Goal: Transaction & Acquisition: Purchase product/service

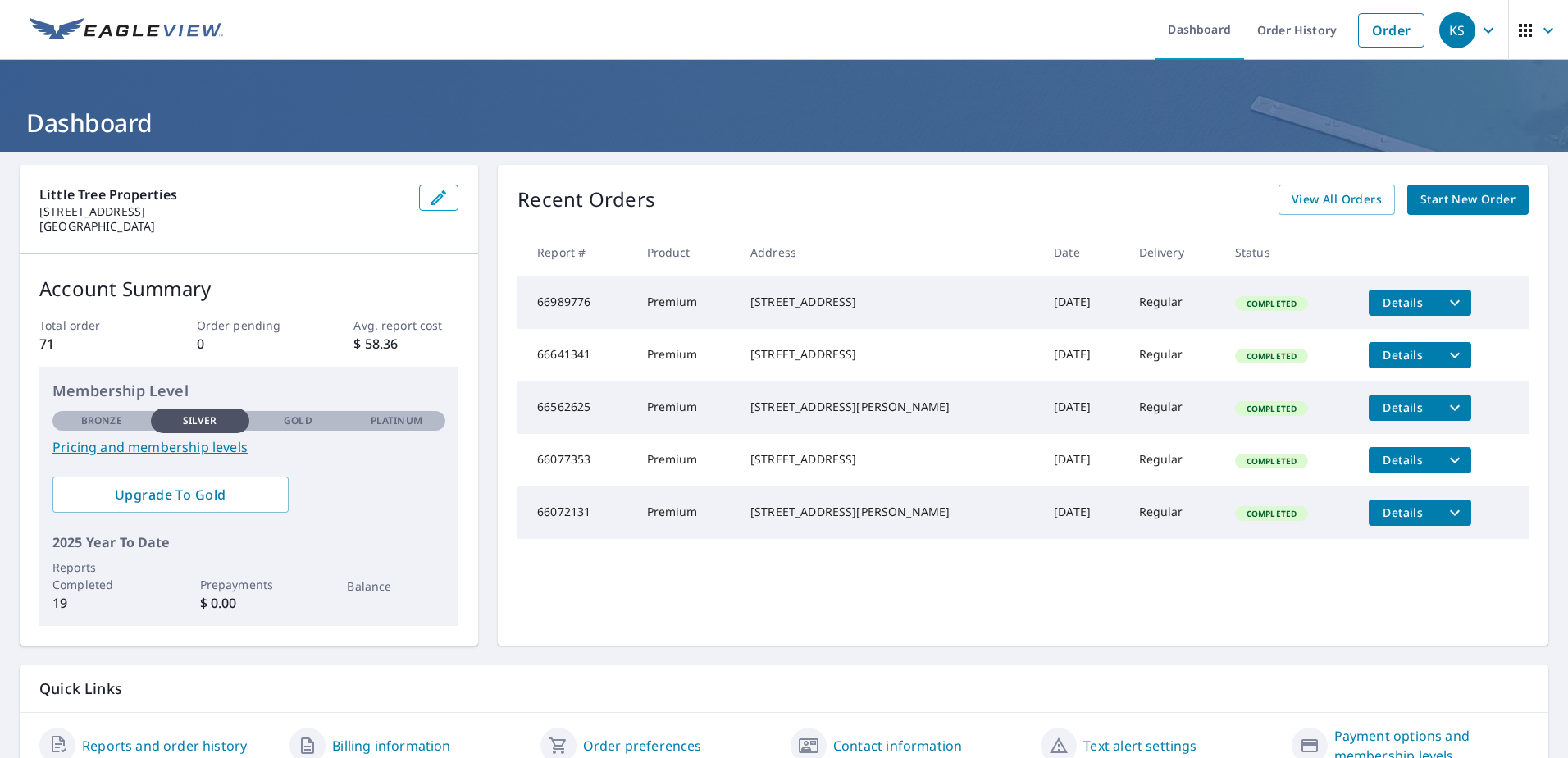
click at [191, 451] on link "Pricing and membership levels" at bounding box center [249, 447] width 393 height 20
click at [1449, 198] on span "Start New Order" at bounding box center [1468, 199] width 96 height 21
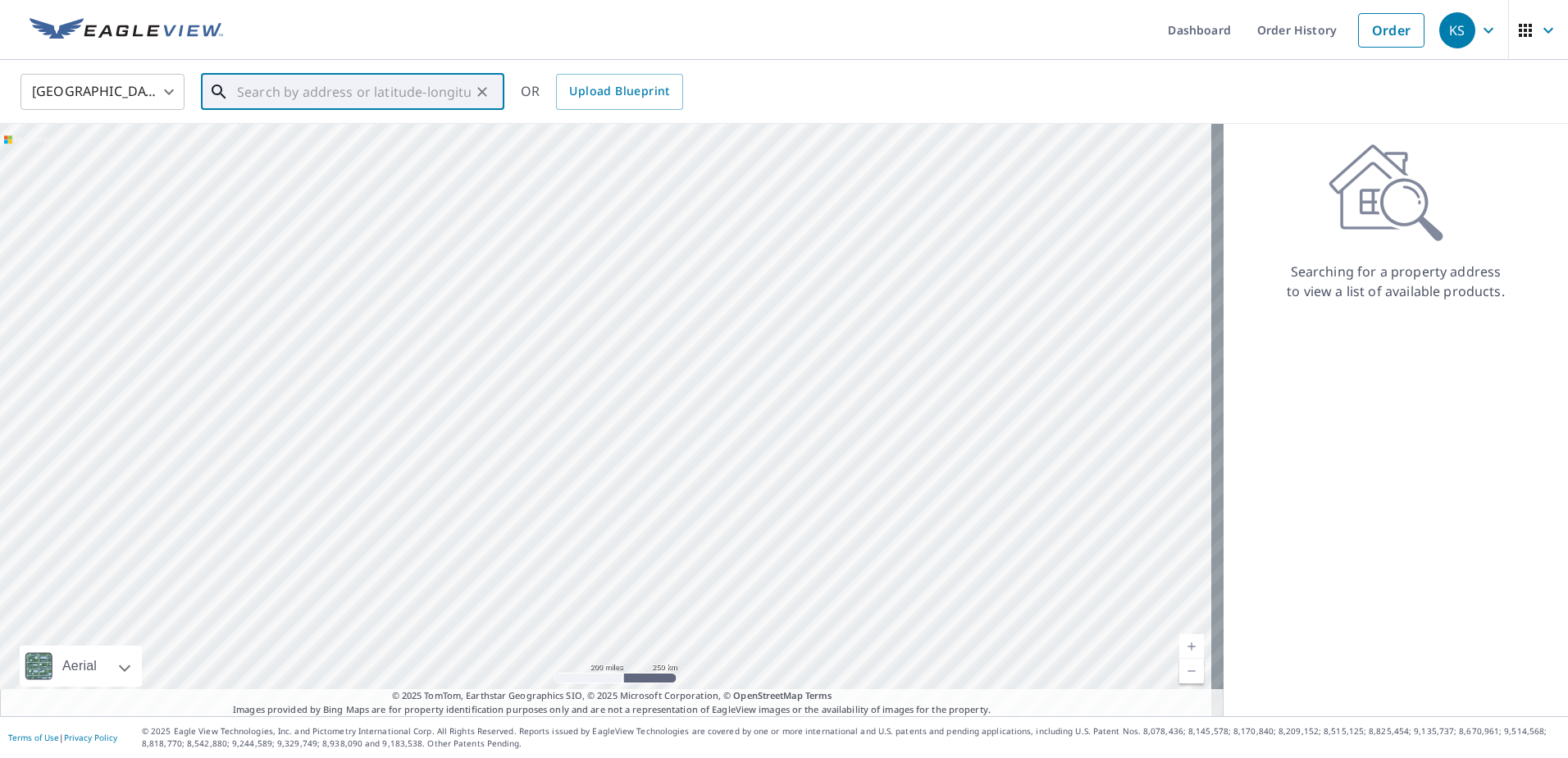
click at [288, 93] on input "text" at bounding box center [354, 92] width 234 height 46
click at [300, 149] on p "Dayton, OH 45406" at bounding box center [362, 157] width 258 height 16
type input "2836 Holmes Ave Dayton, OH 45406"
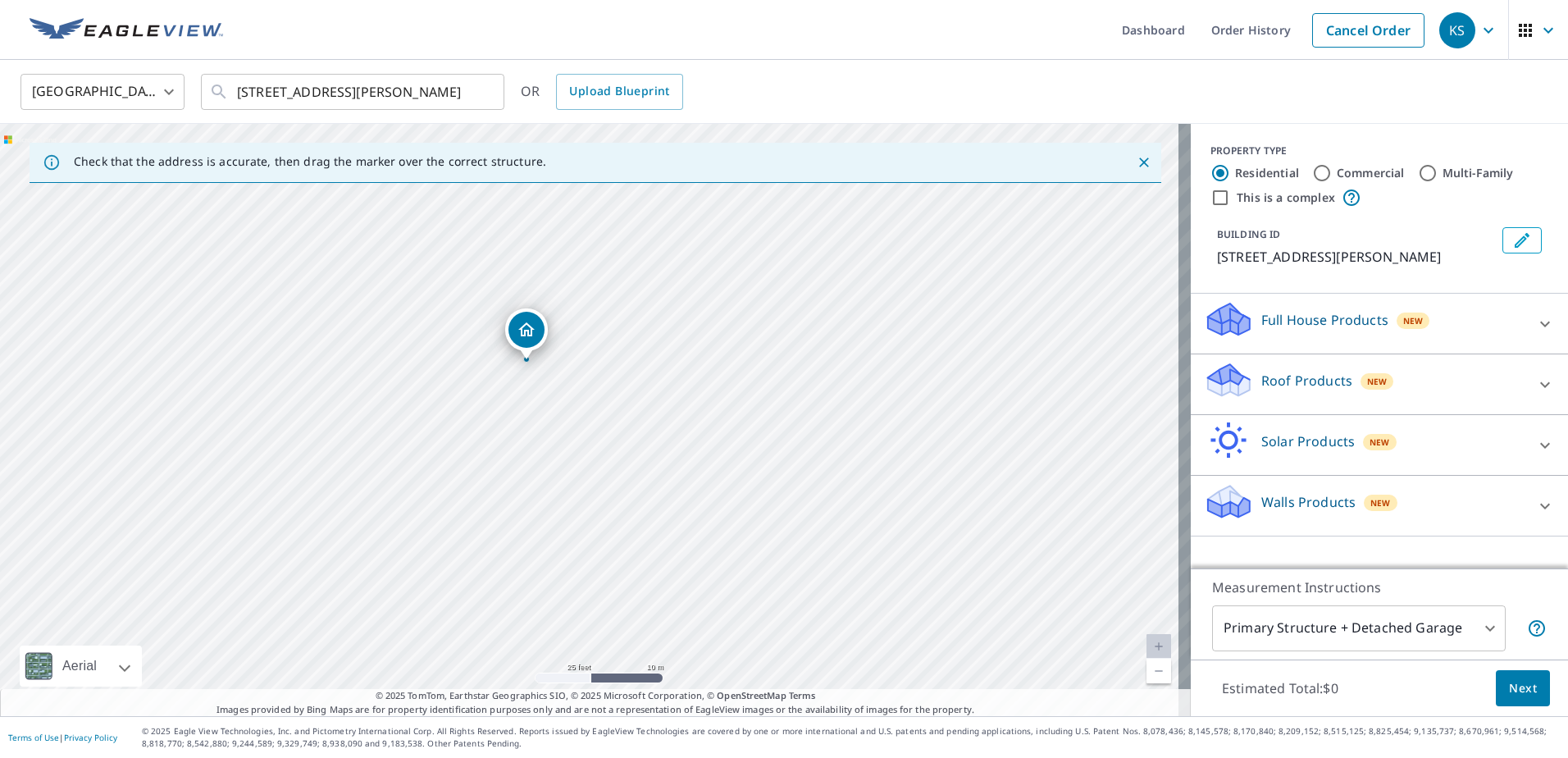
drag, startPoint x: 441, startPoint y: 409, endPoint x: 532, endPoint y: 522, distance: 145.1
click at [532, 522] on div "2836 Holmes Ave Dayton, OH 45406" at bounding box center [595, 419] width 1191 height 592
click at [1535, 381] on icon at bounding box center [1545, 385] width 20 height 20
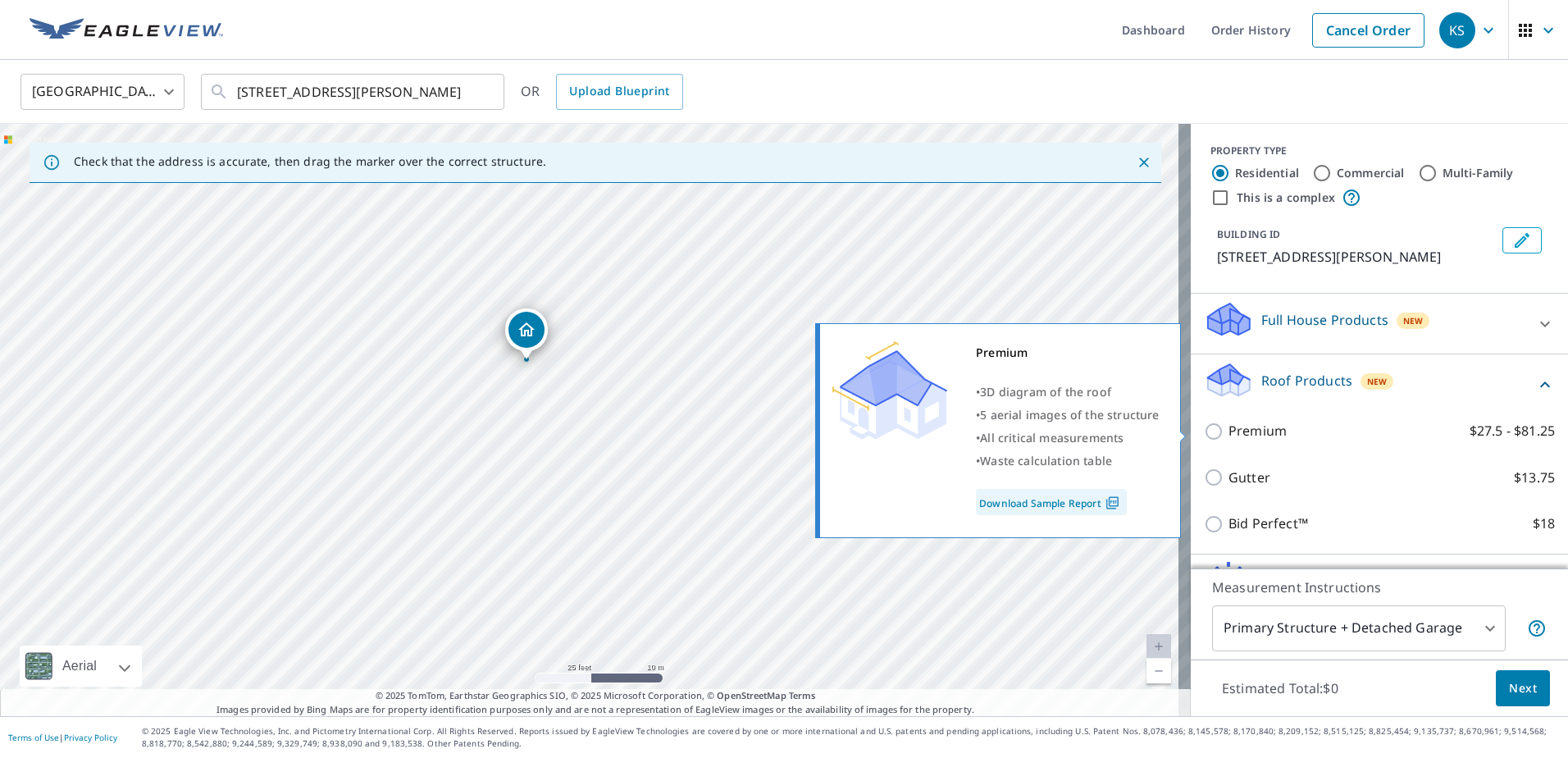
click at [1204, 433] on input "Premium $27.5 - $81.25" at bounding box center [1216, 432] width 25 height 20
checkbox input "true"
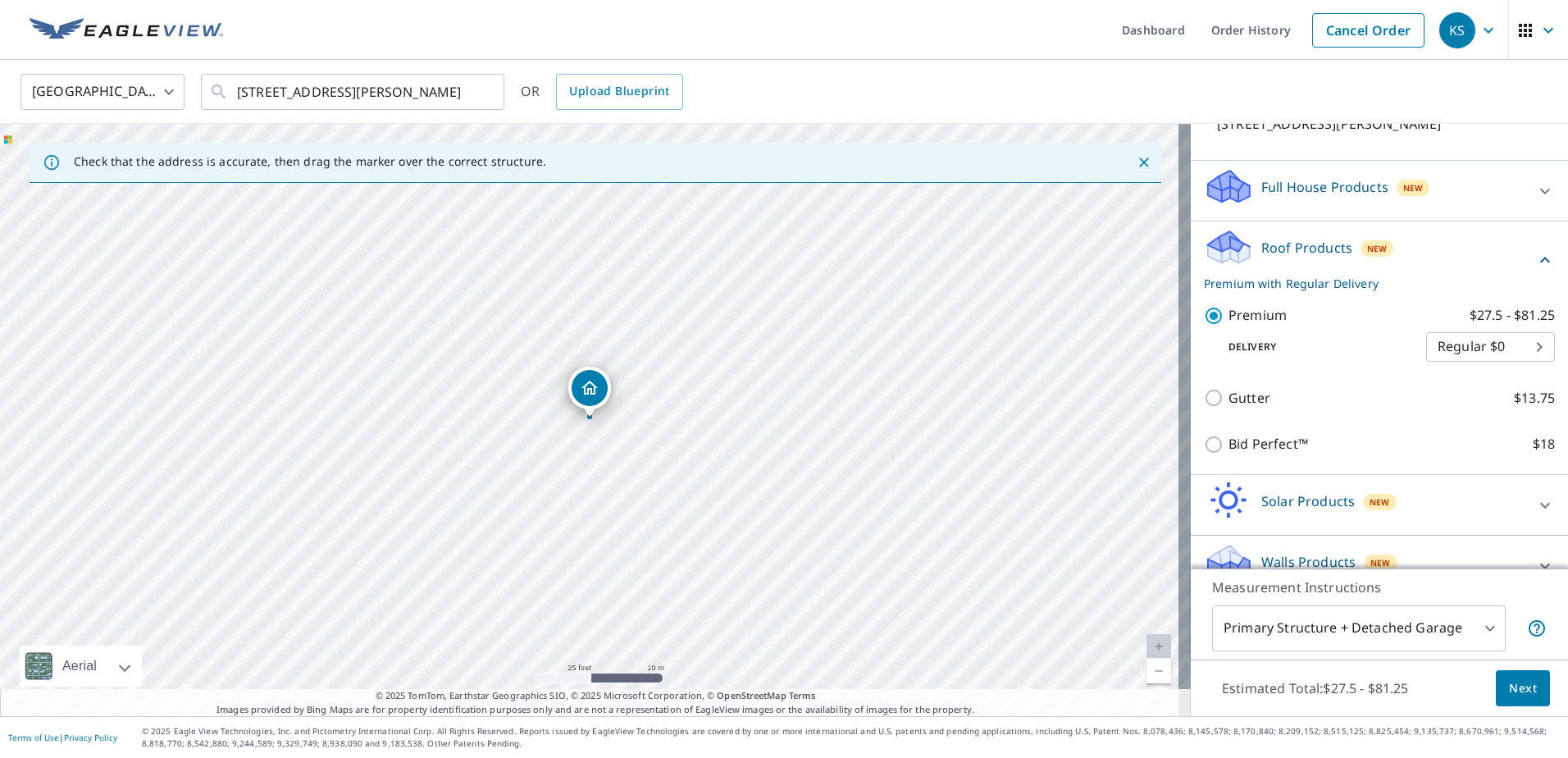
scroll to position [161, 0]
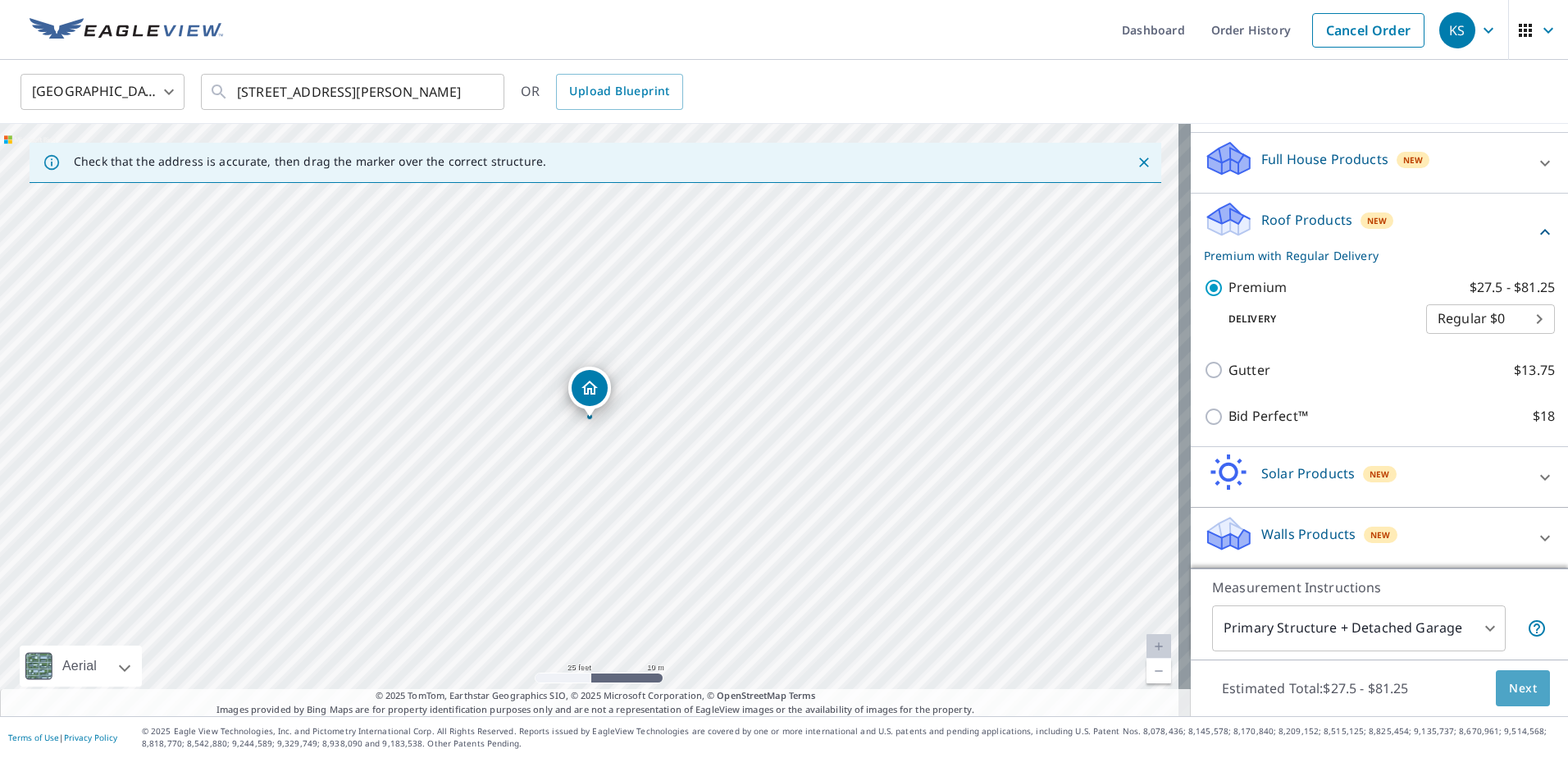
click at [1519, 688] on span "Next" at bounding box center [1523, 688] width 28 height 21
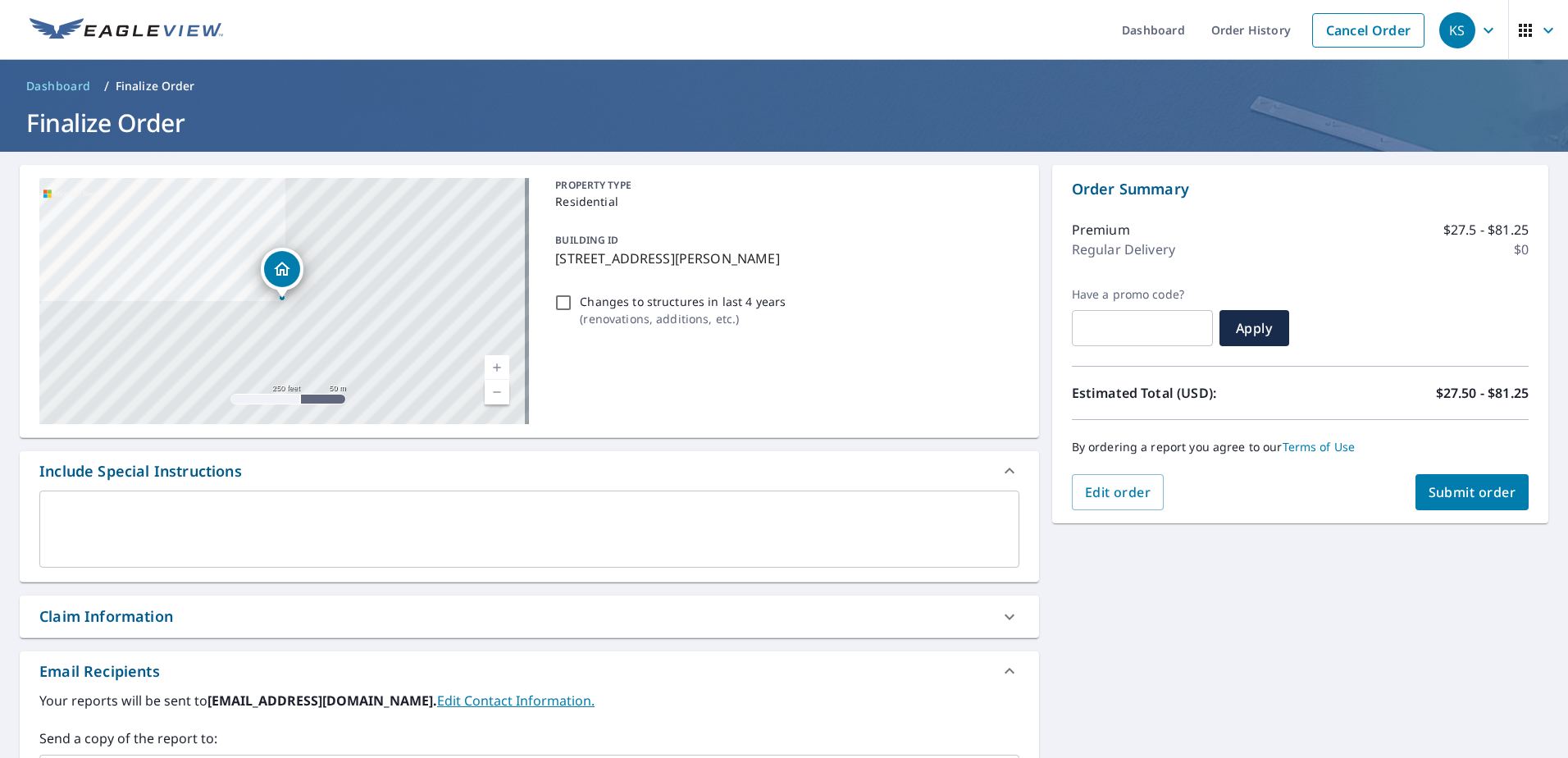
click at [1458, 494] on span "Submit order" at bounding box center [1472, 492] width 88 height 18
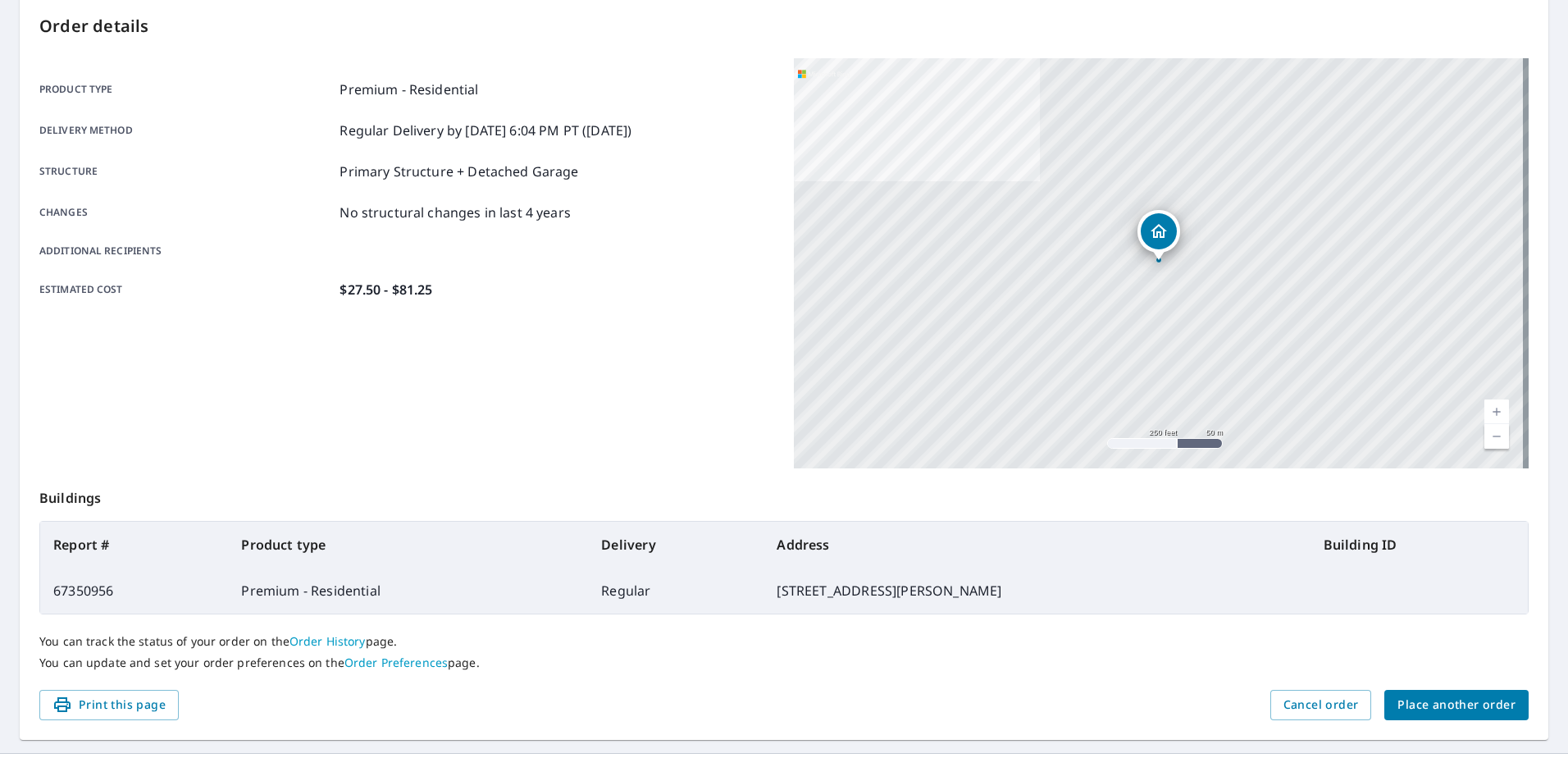
scroll to position [208, 0]
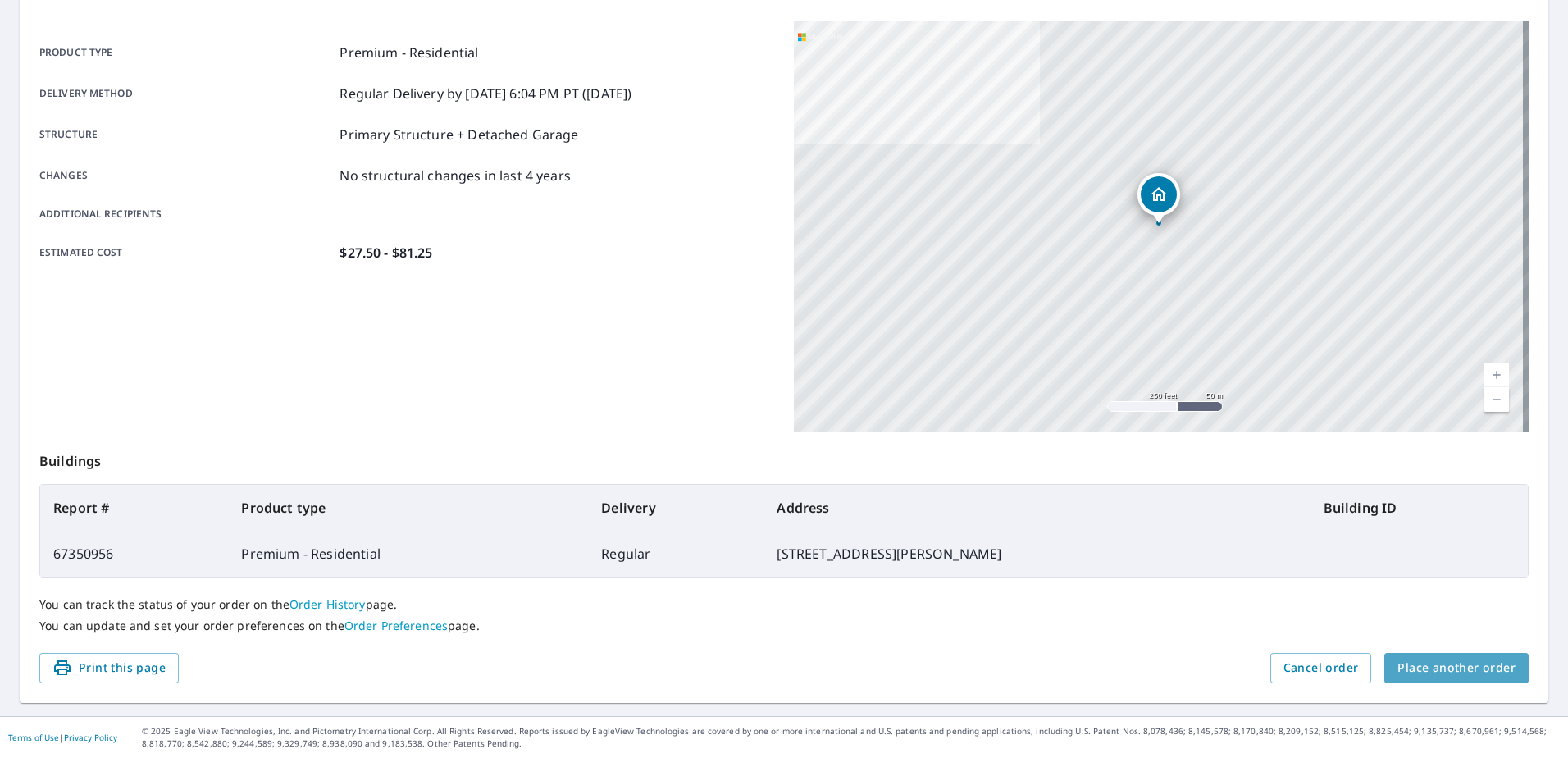
click at [1452, 667] on span "Place another order" at bounding box center [1456, 668] width 118 height 21
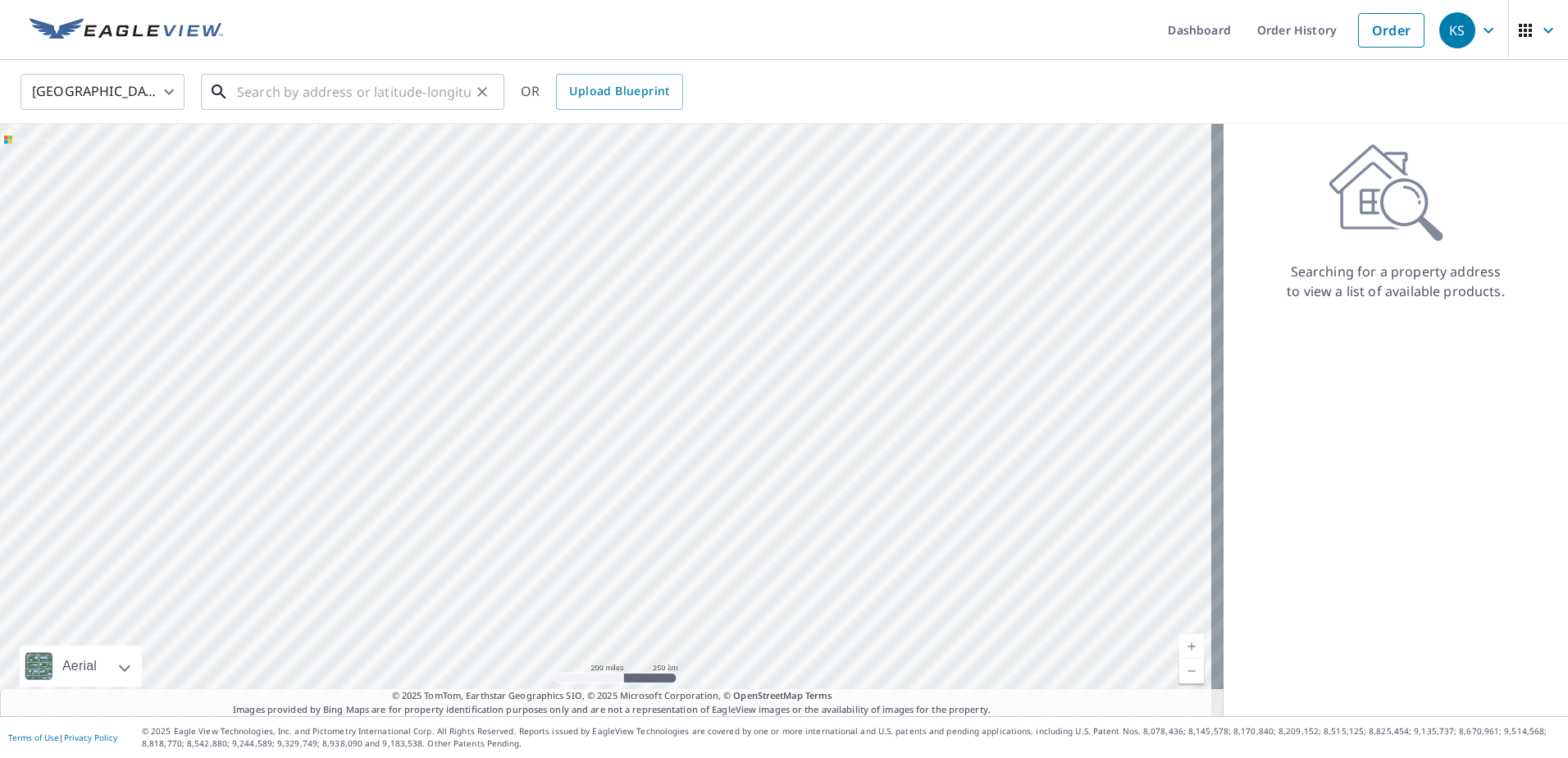
click at [299, 98] on input "text" at bounding box center [354, 92] width 234 height 46
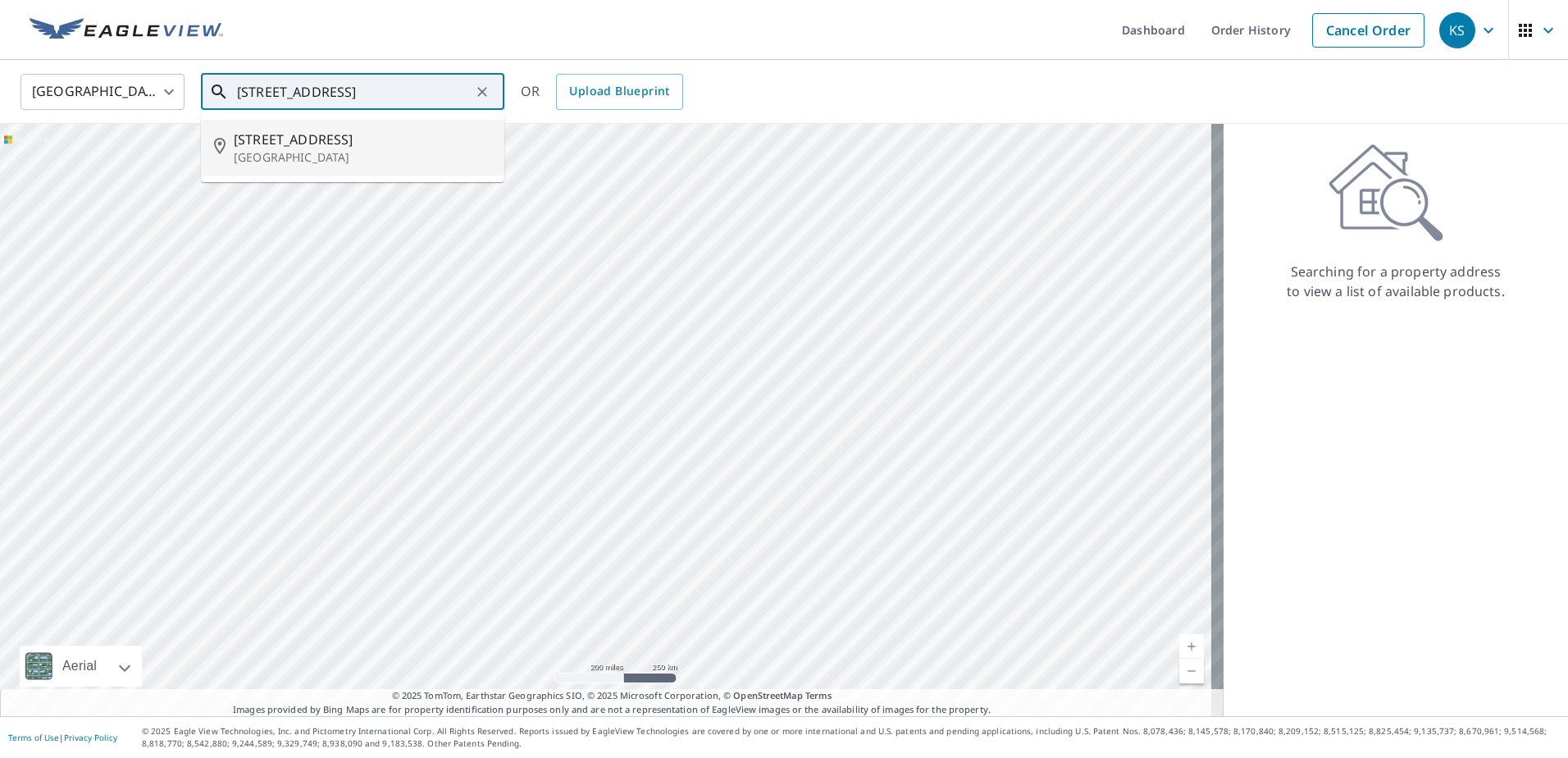
click at [301, 149] on p "Bellbrook, OH 45305" at bounding box center [362, 157] width 258 height 16
type input "2156 Clearview Dr Bellbrook, OH 45305"
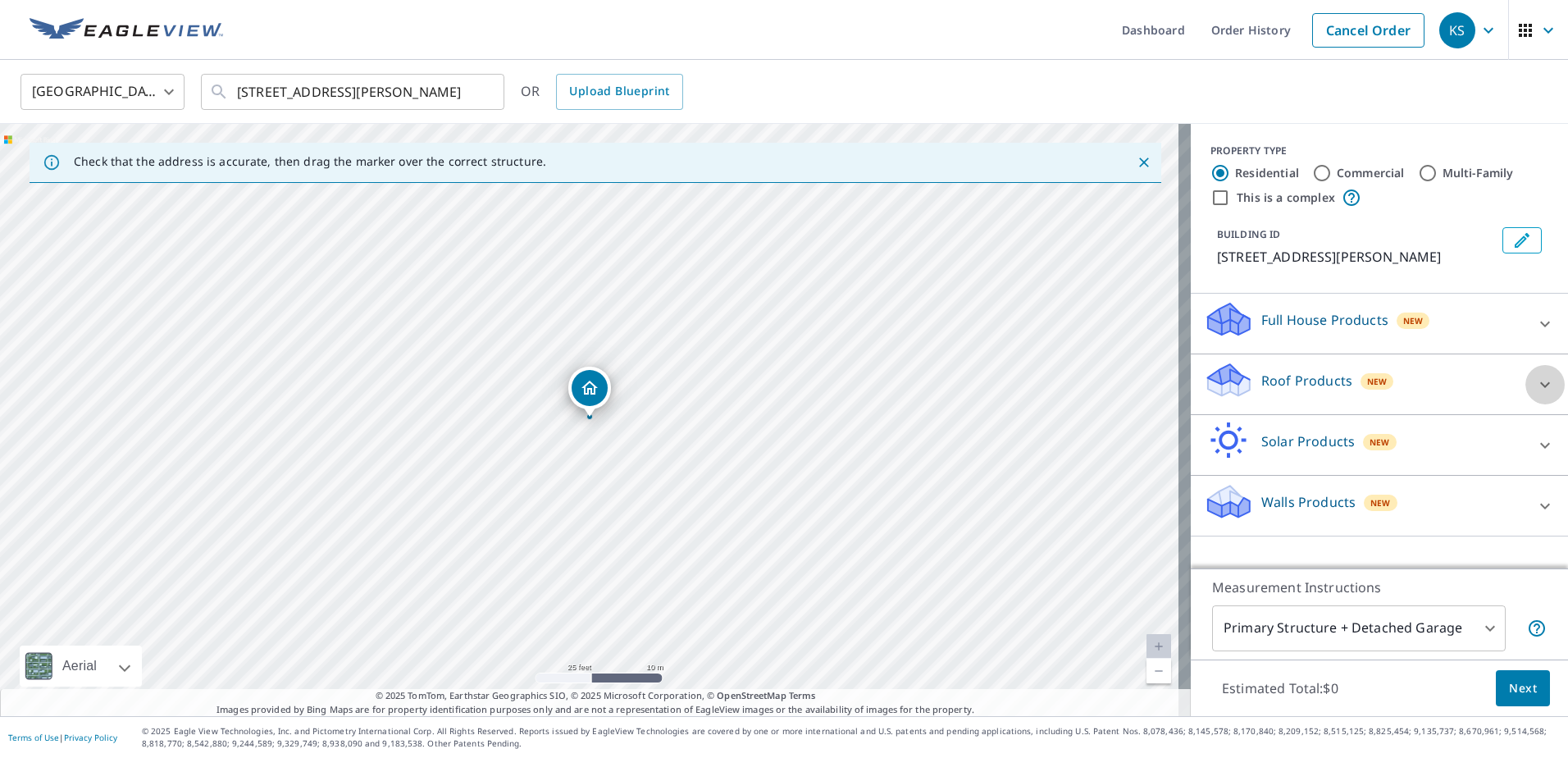
click at [1535, 388] on icon at bounding box center [1545, 385] width 20 height 20
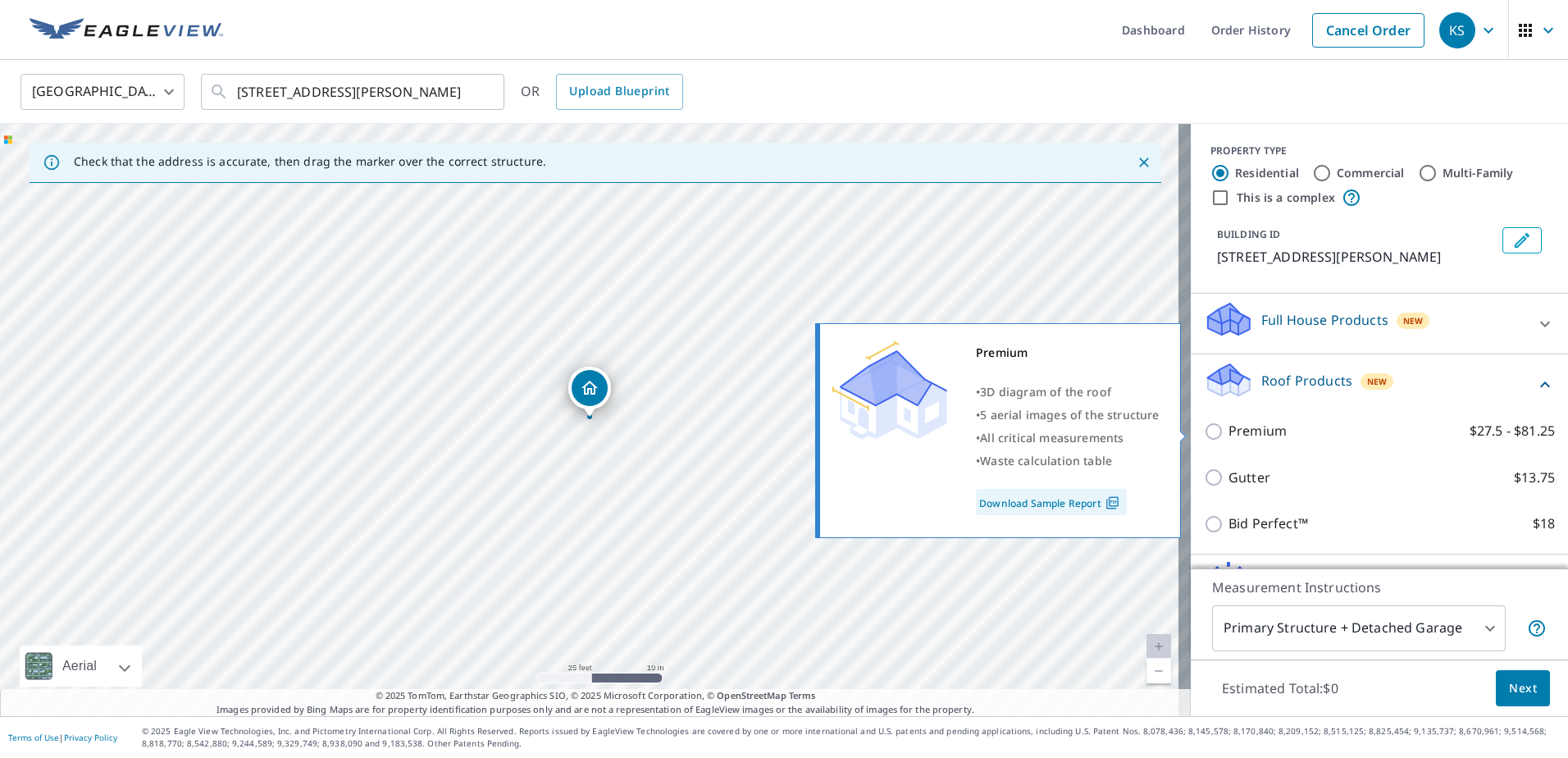
click at [1204, 431] on input "Premium $27.5 - $81.25" at bounding box center [1216, 432] width 25 height 20
checkbox input "true"
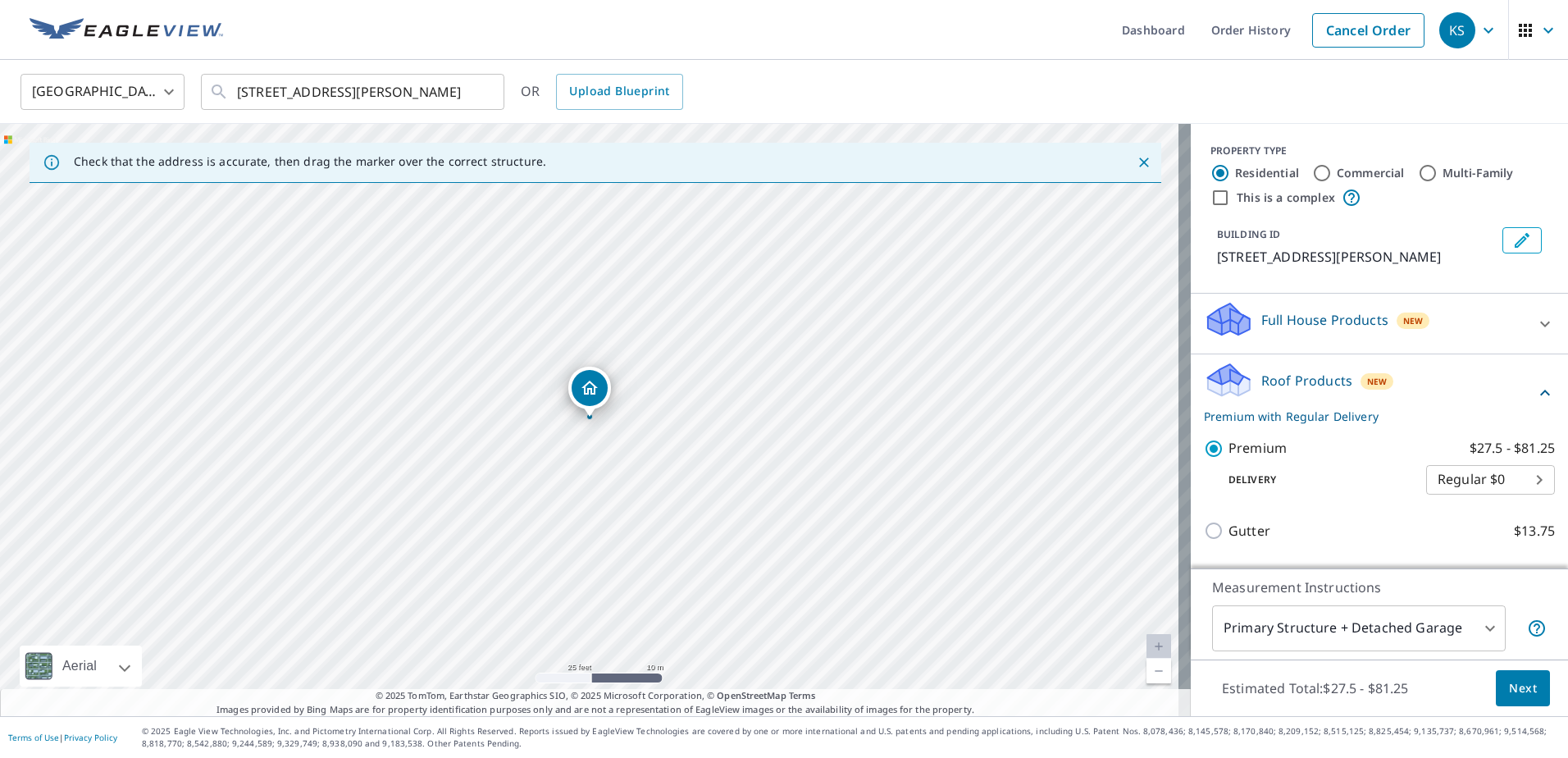
click at [1509, 688] on span "Next" at bounding box center [1523, 688] width 28 height 21
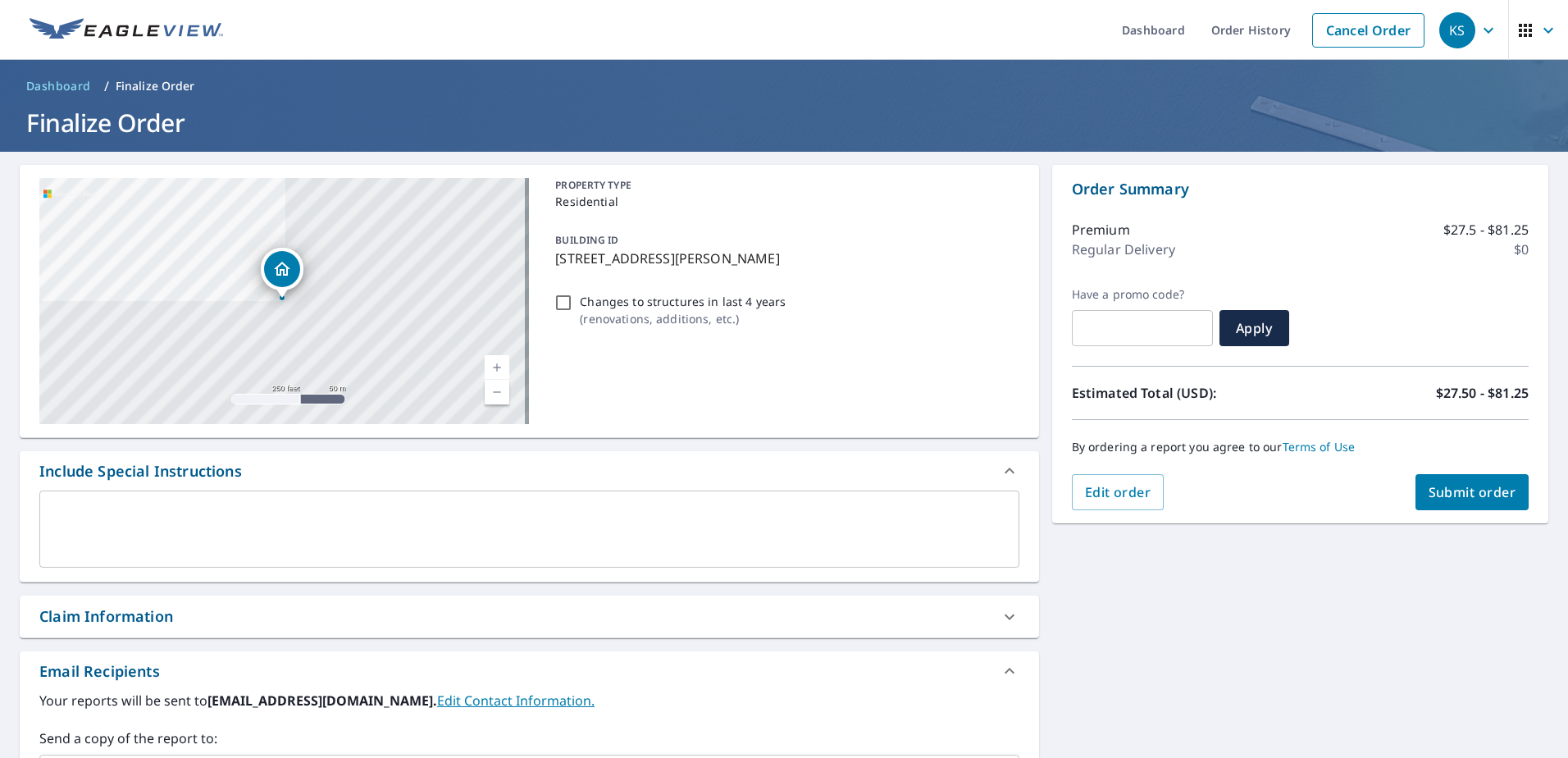
click at [1458, 483] on span "Submit order" at bounding box center [1472, 492] width 88 height 18
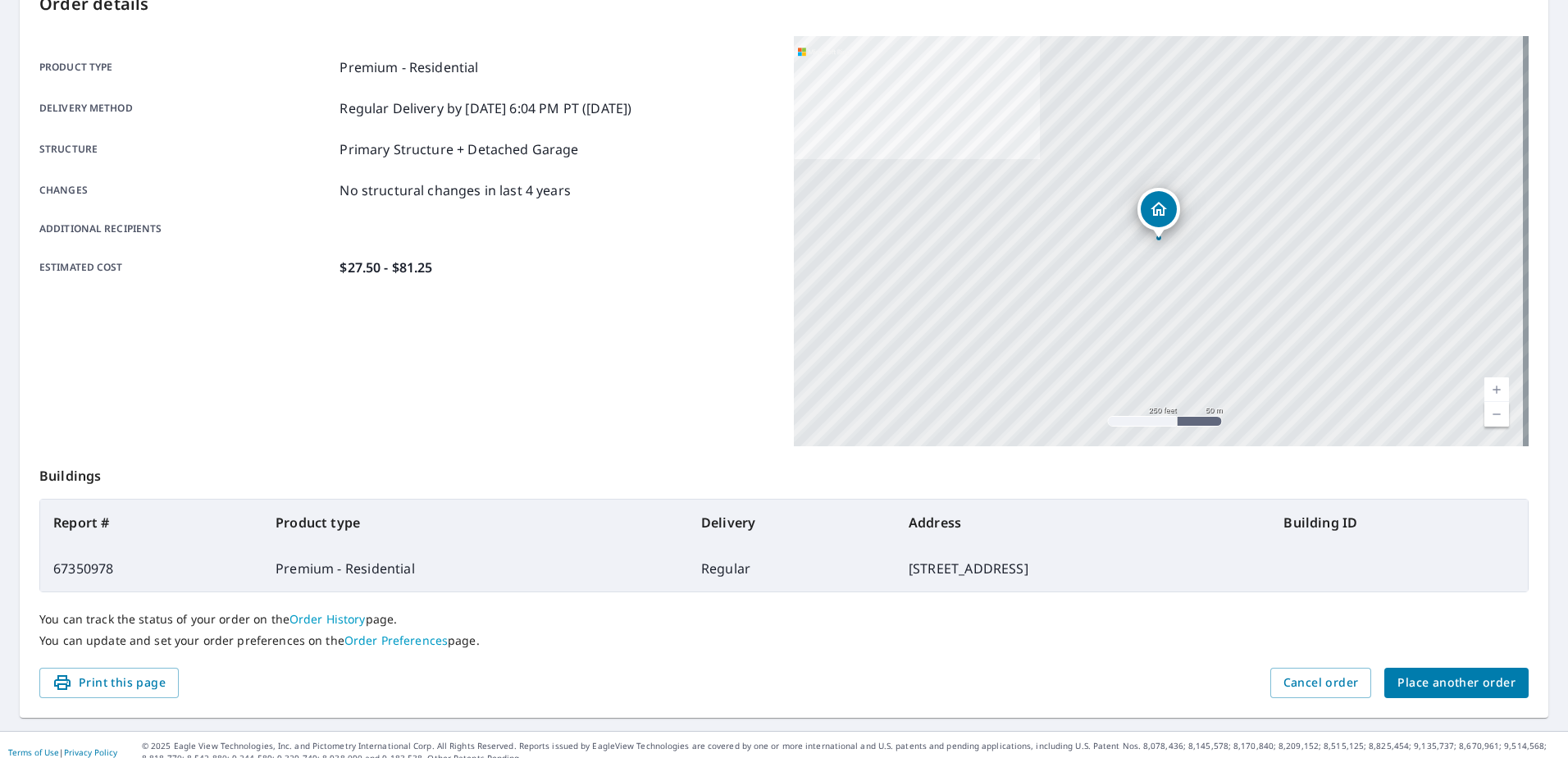
scroll to position [208, 0]
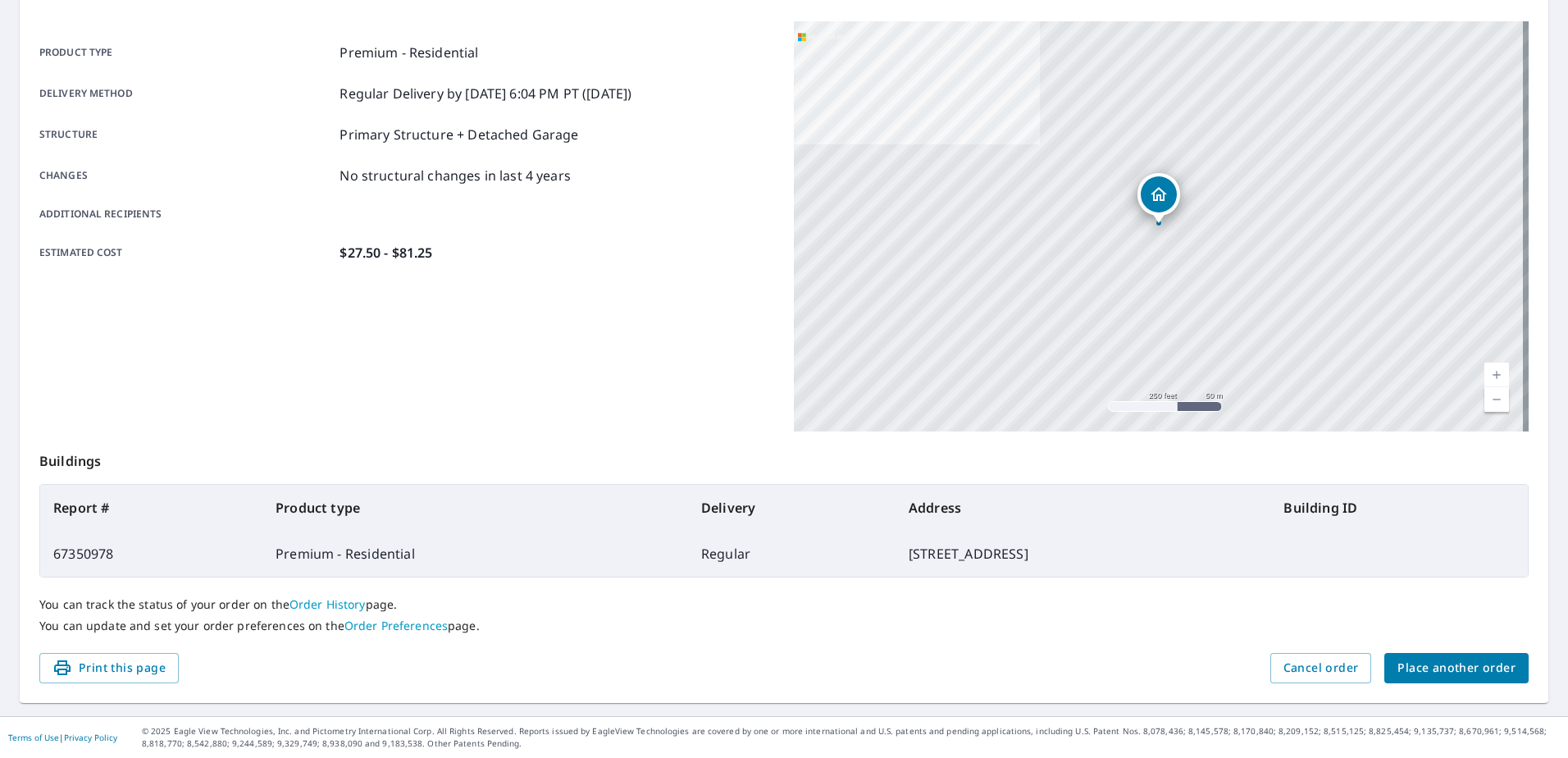
click at [1457, 670] on span "Place another order" at bounding box center [1456, 668] width 118 height 21
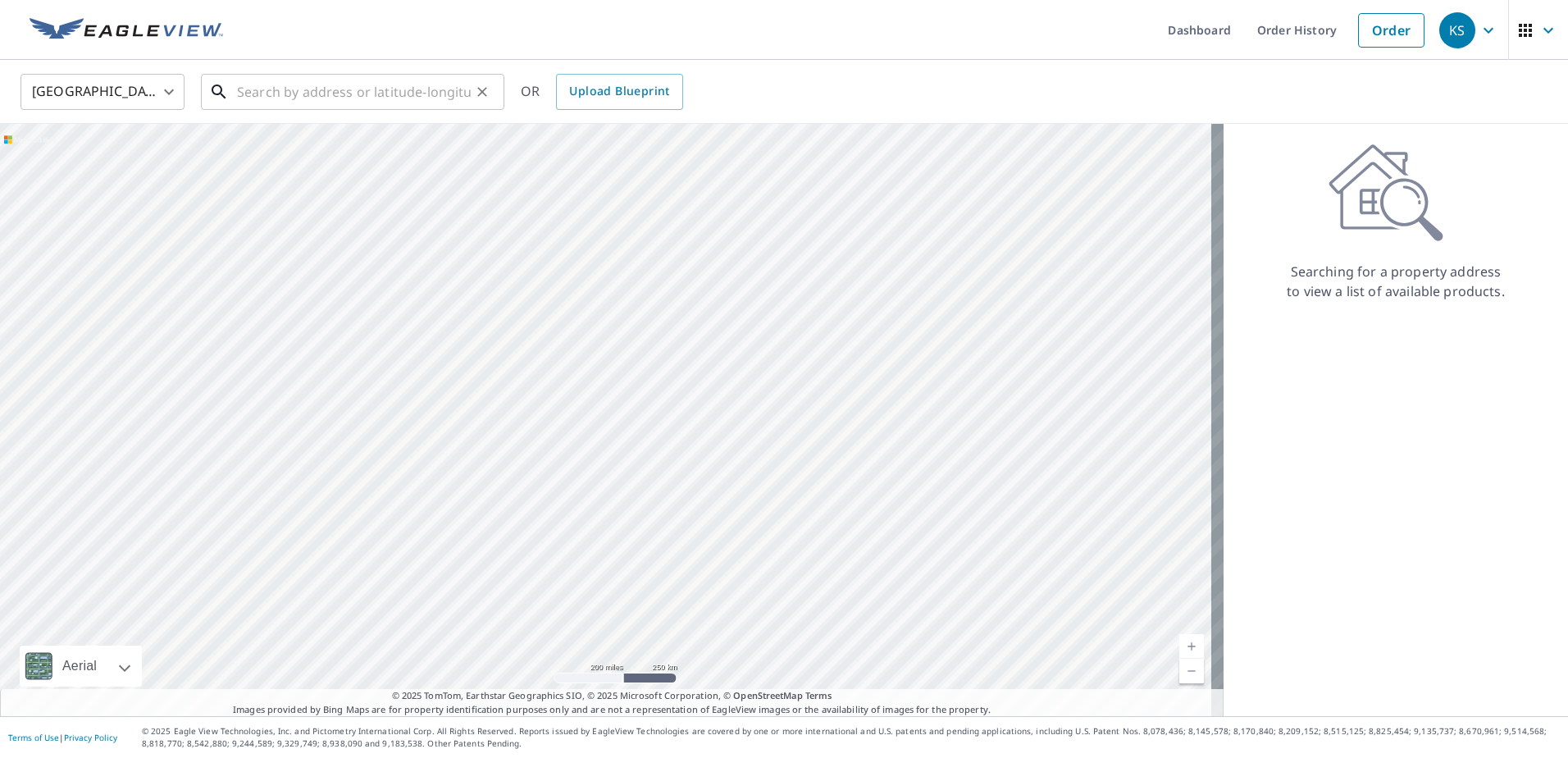
click at [369, 94] on input "text" at bounding box center [354, 92] width 234 height 46
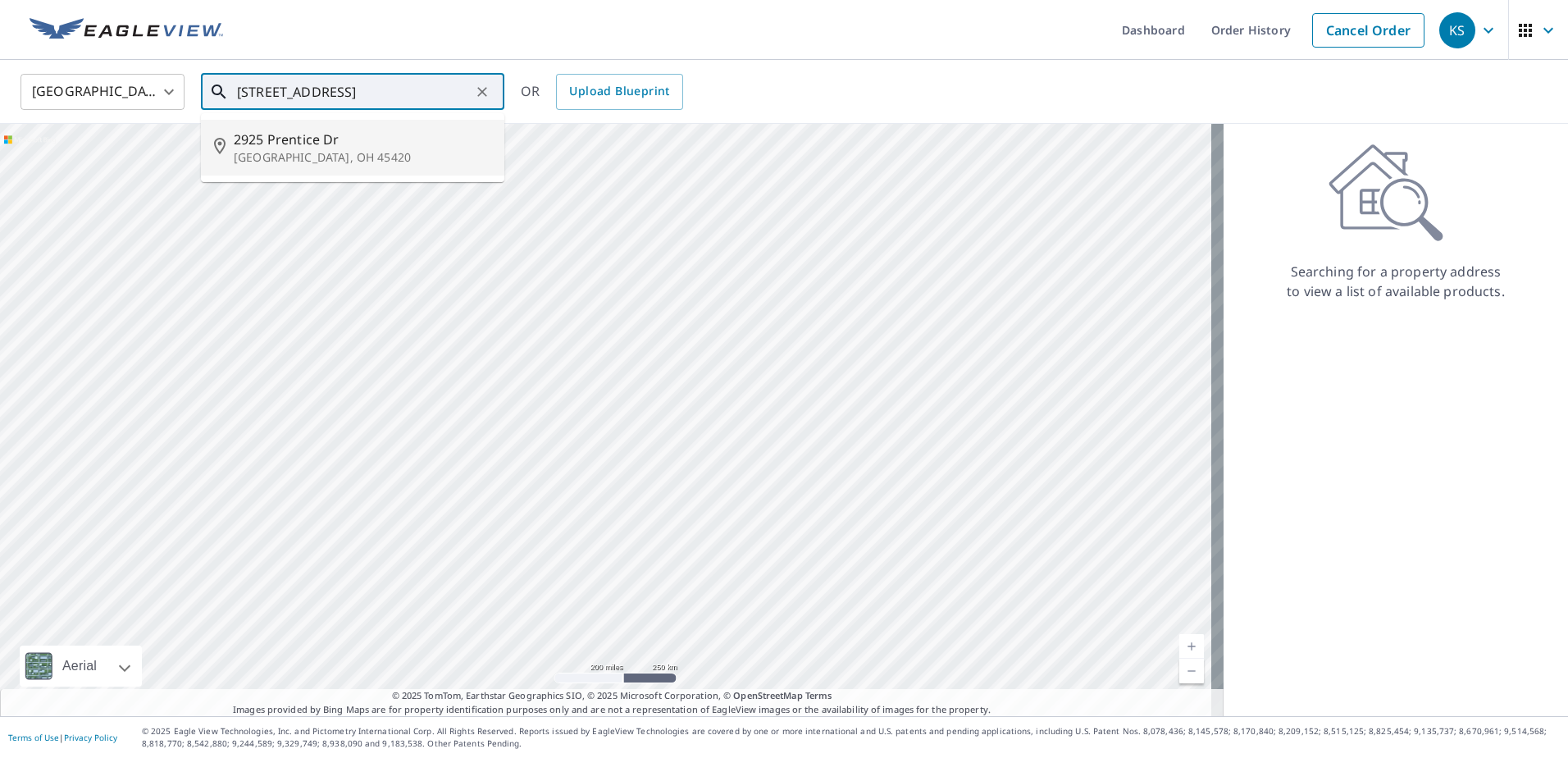
click at [278, 141] on span "2925 Prentice Dr" at bounding box center [362, 139] width 258 height 20
type input "2925 Prentice Dr Dayton, OH 45420"
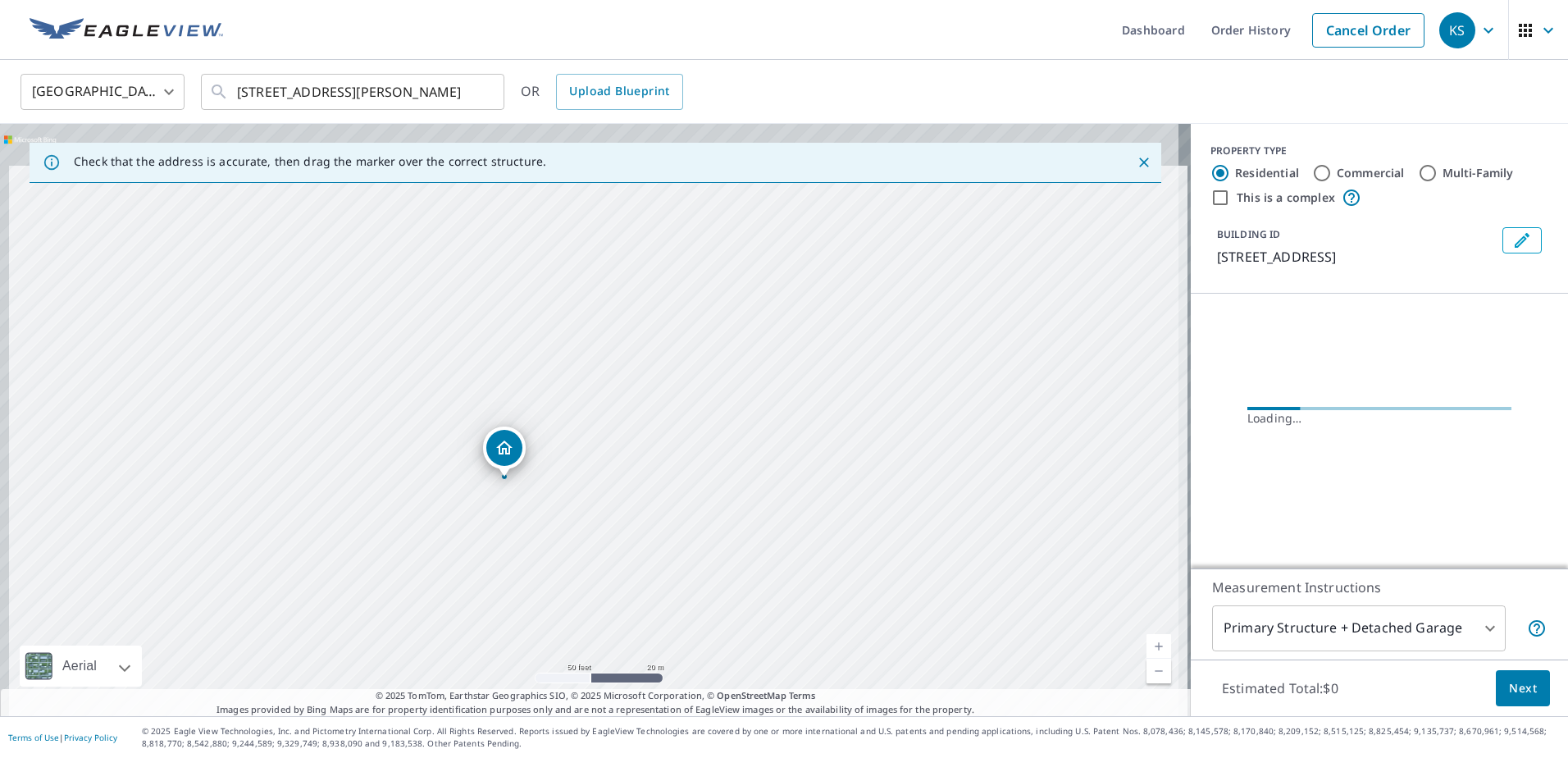
drag, startPoint x: 517, startPoint y: 341, endPoint x: 511, endPoint y: 676, distance: 335.1
click at [511, 679] on div "2925 Prentice Dr Dayton, OH 45420" at bounding box center [595, 419] width 1191 height 592
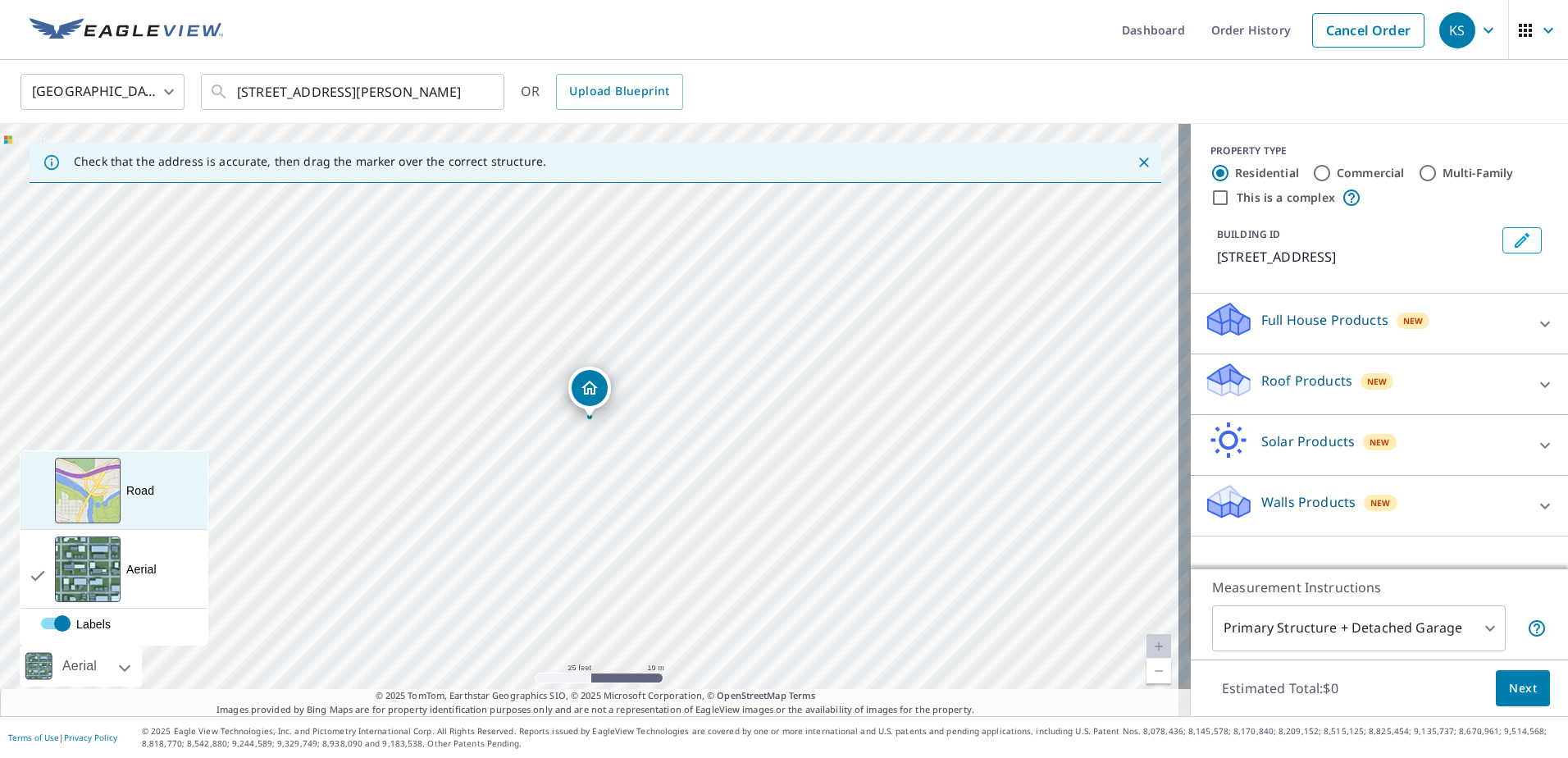
click at [132, 502] on div "Road A standard road map" at bounding box center [114, 491] width 187 height 79
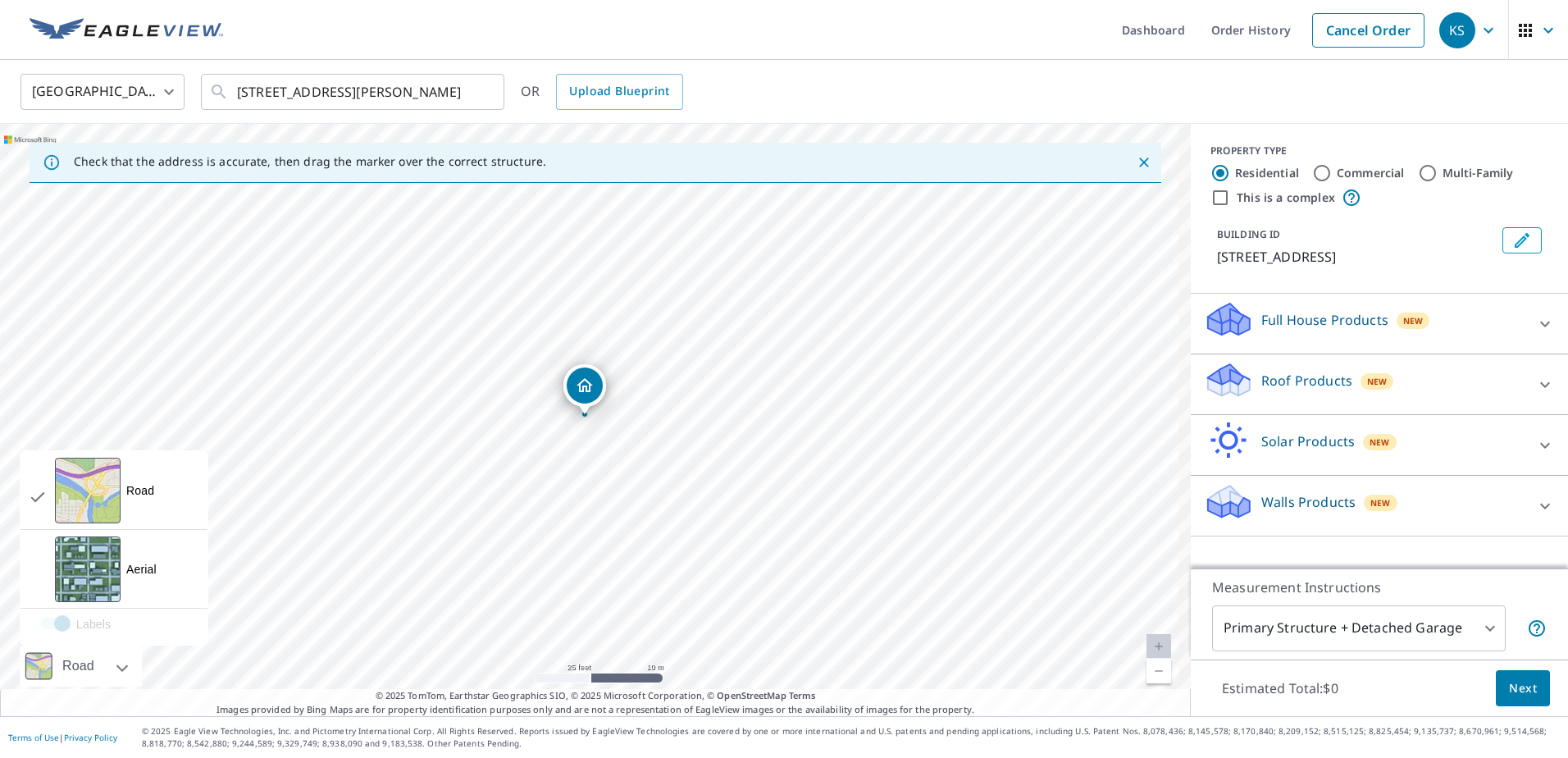
click at [112, 666] on div "Road" at bounding box center [81, 667] width 122 height 41
click at [119, 572] on div "View aerial and more..." at bounding box center [88, 569] width 66 height 66
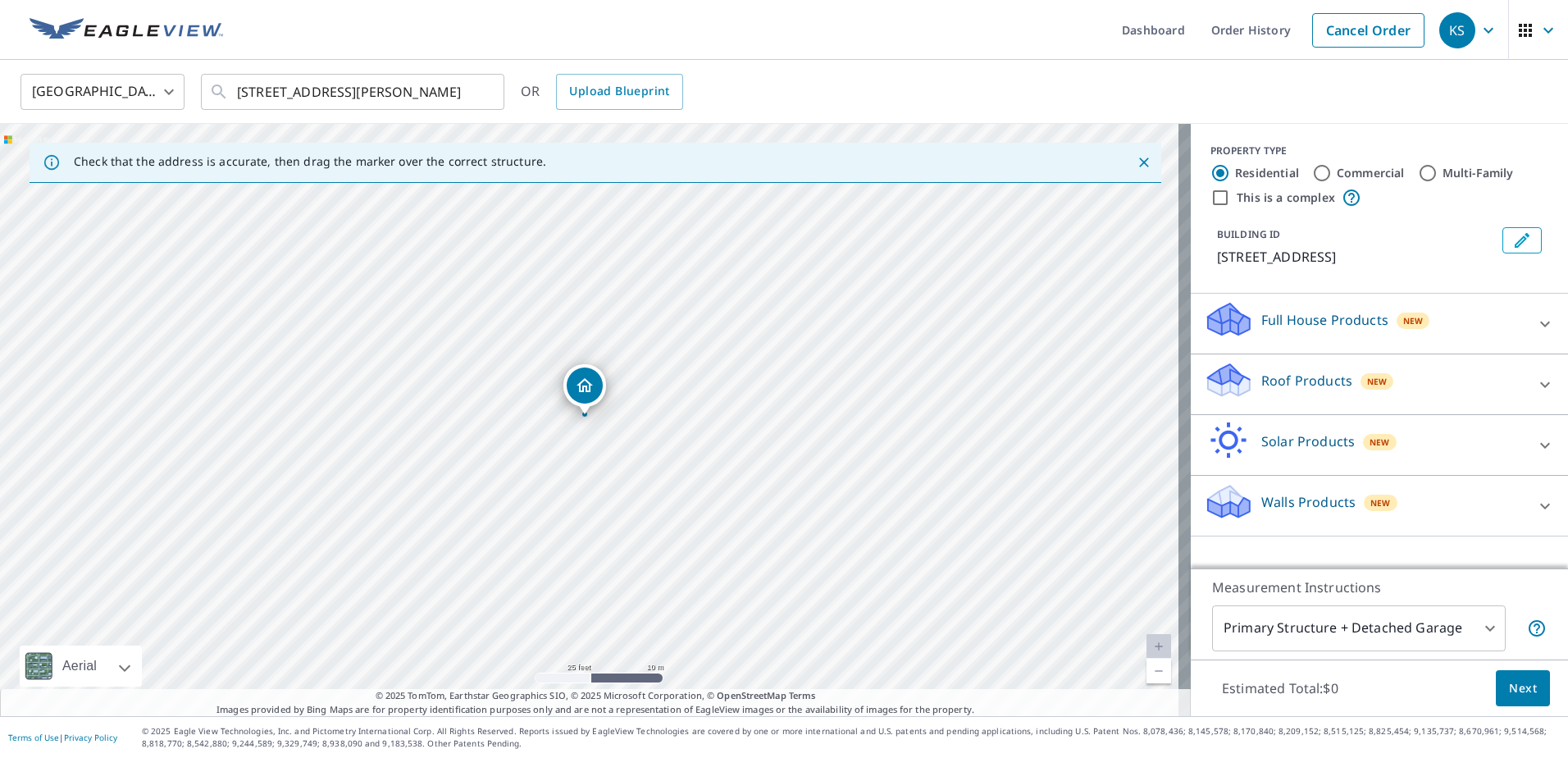
click at [1540, 323] on icon at bounding box center [1545, 323] width 10 height 6
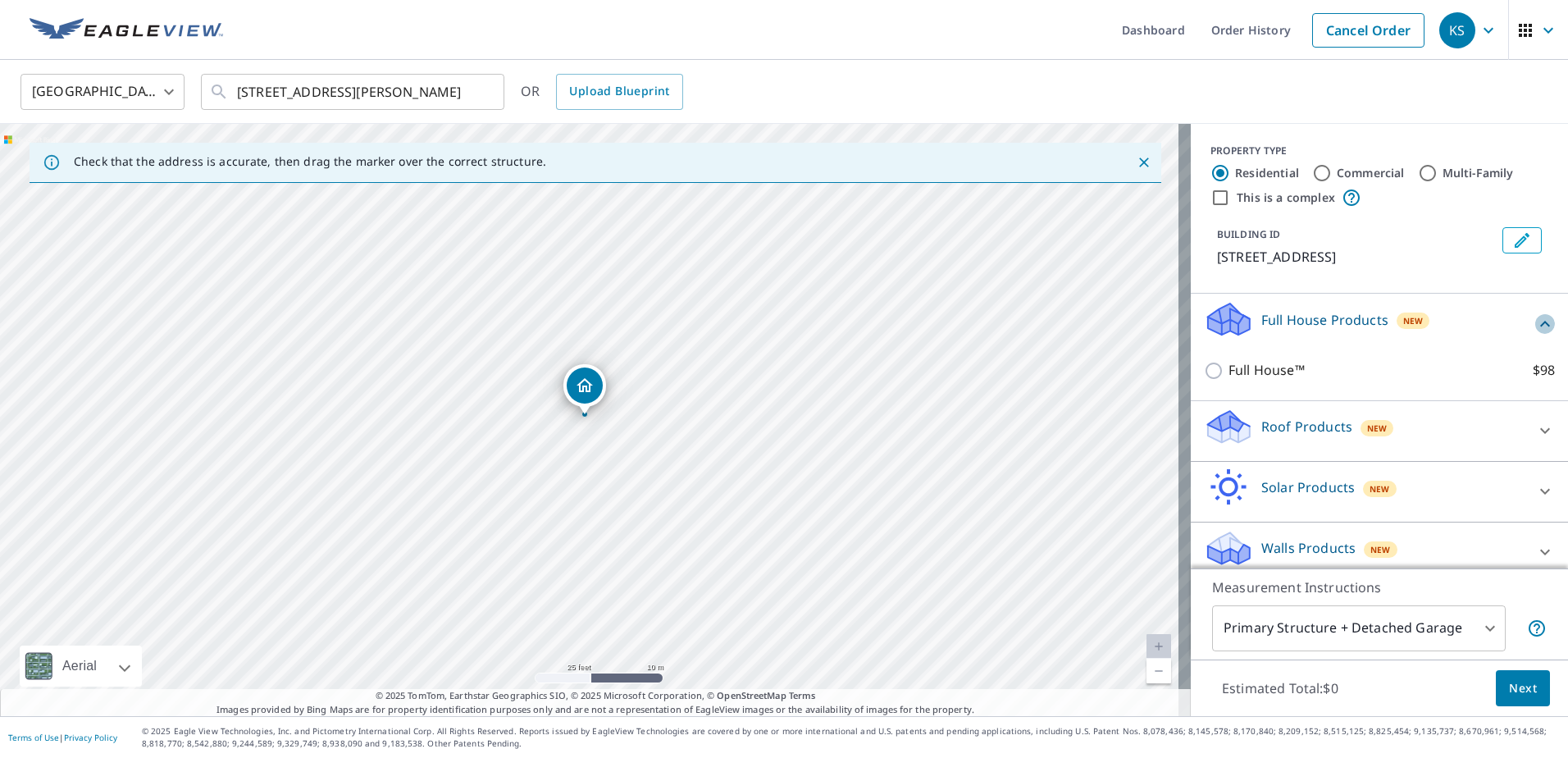
click at [1540, 323] on icon at bounding box center [1545, 323] width 10 height 6
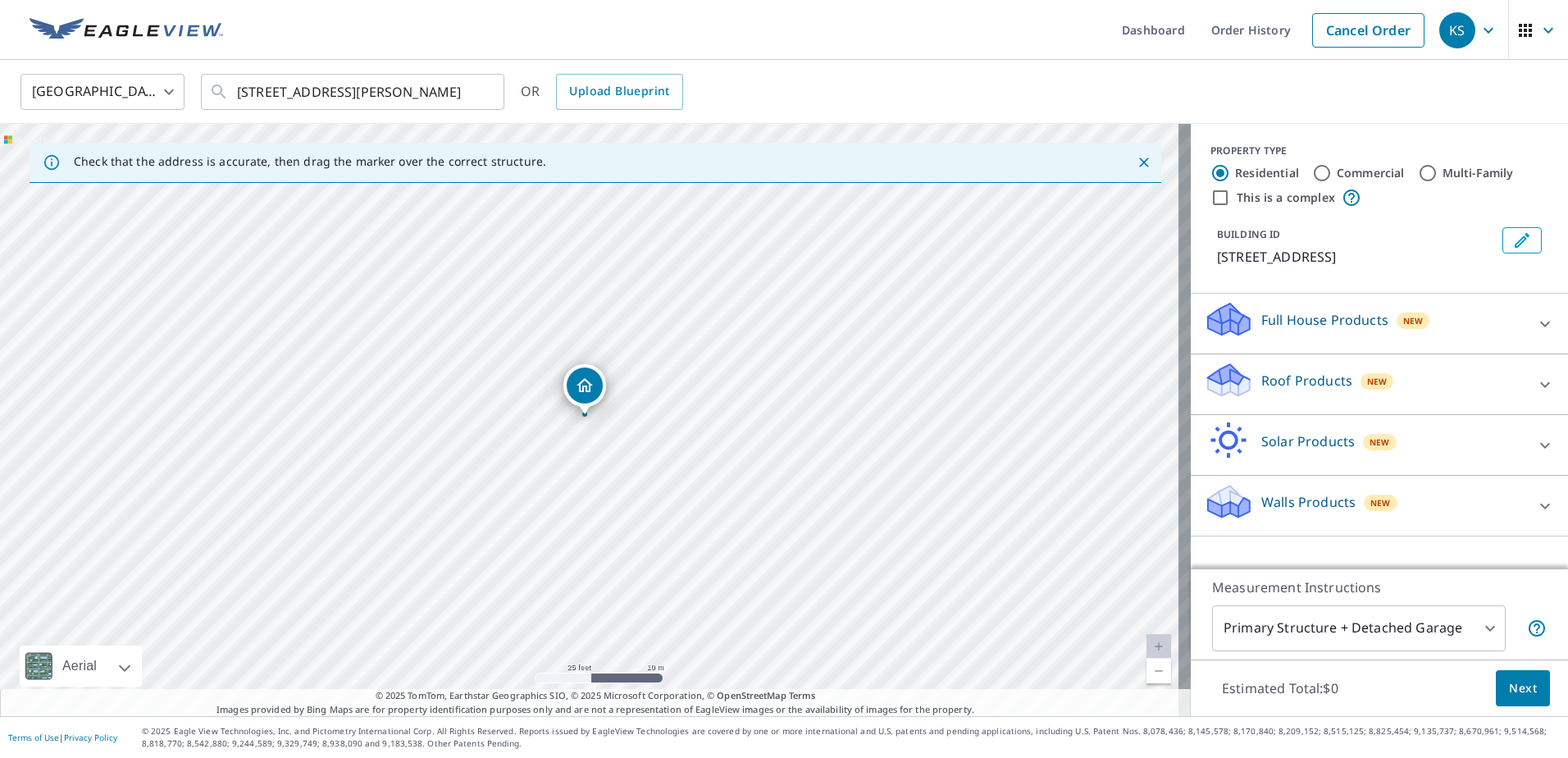
click at [1535, 503] on icon at bounding box center [1545, 506] width 20 height 20
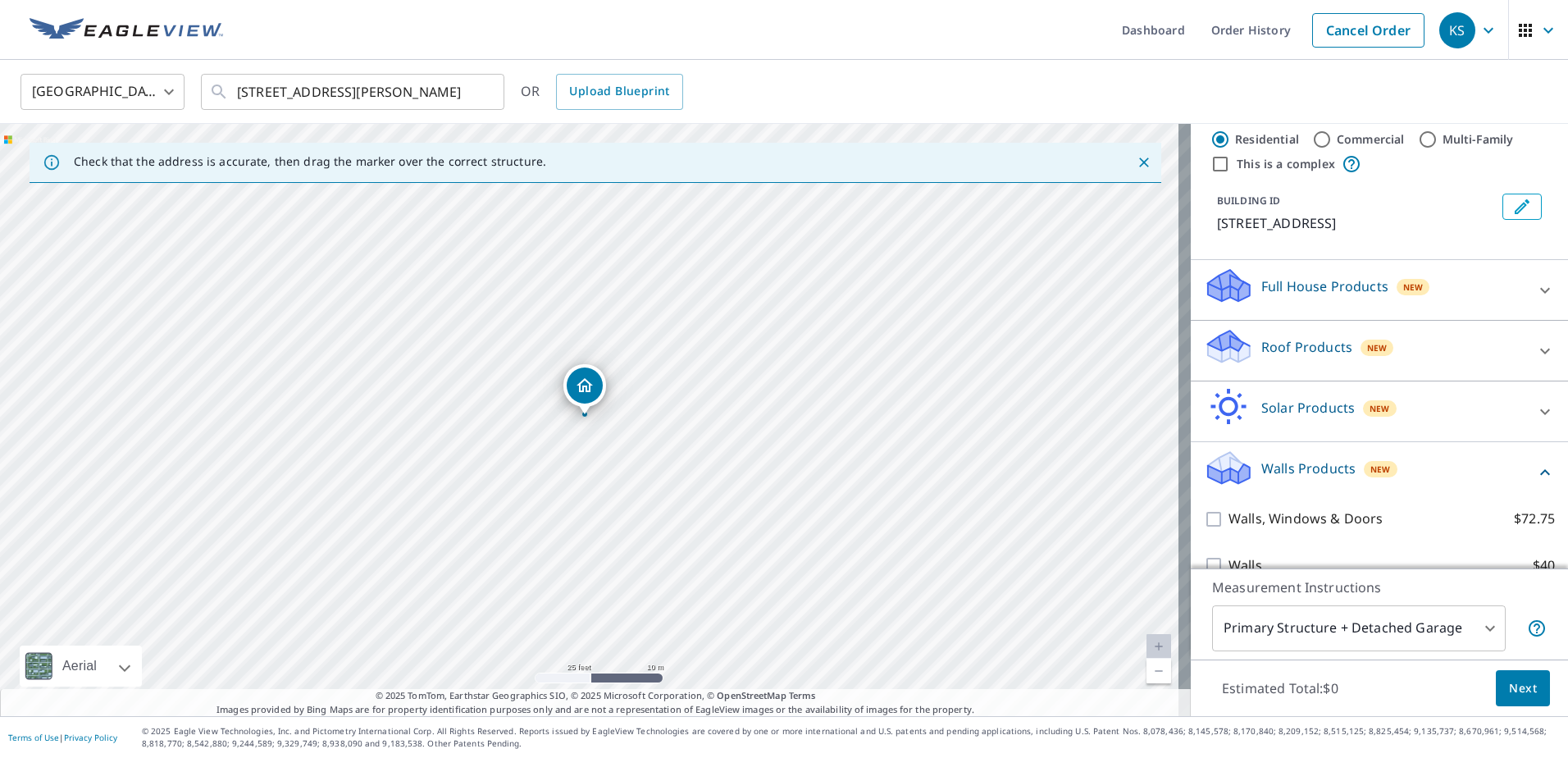
scroll to position [61, 0]
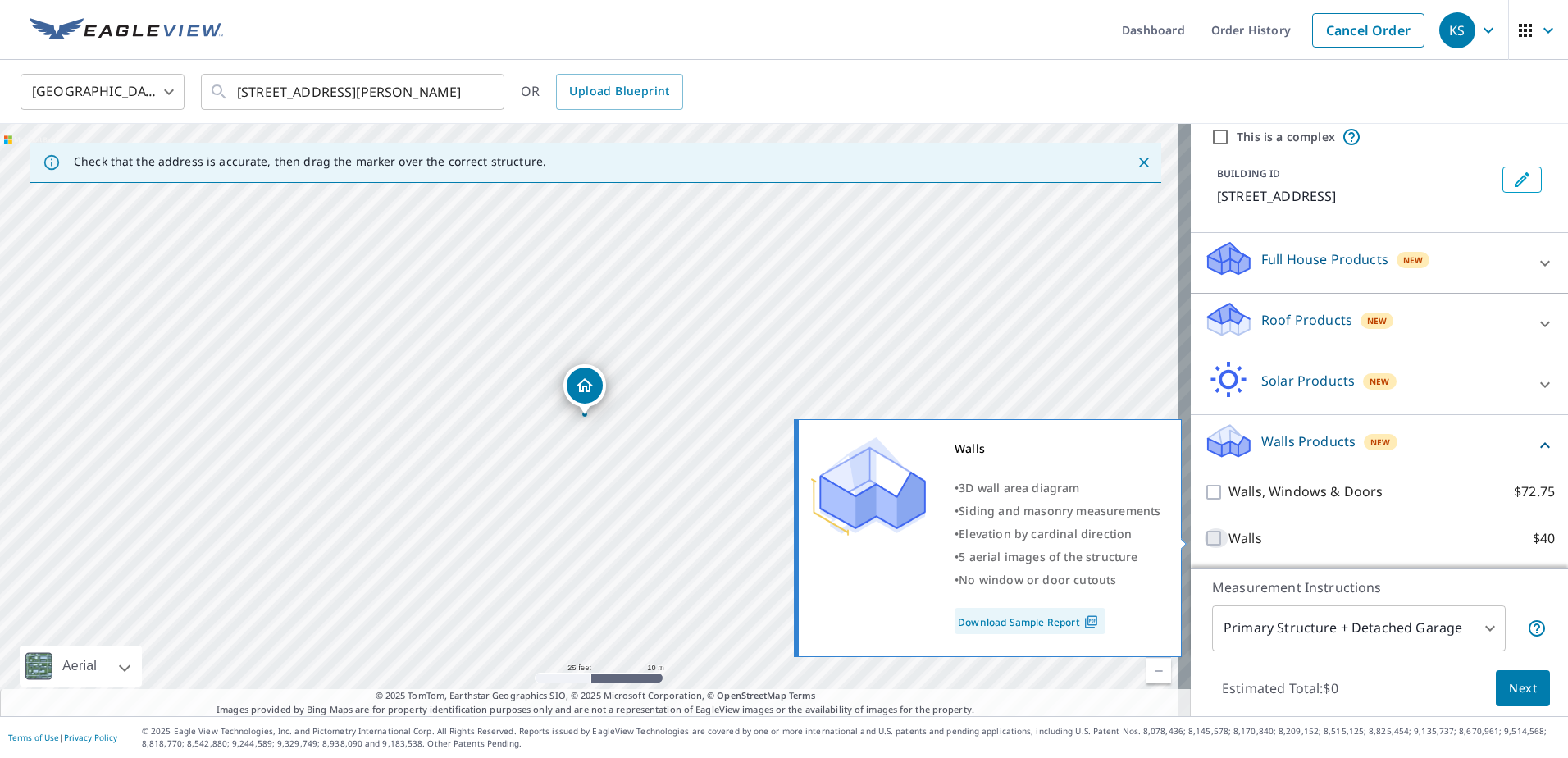
click at [1204, 537] on input "Walls $40" at bounding box center [1216, 538] width 25 height 20
checkbox input "true"
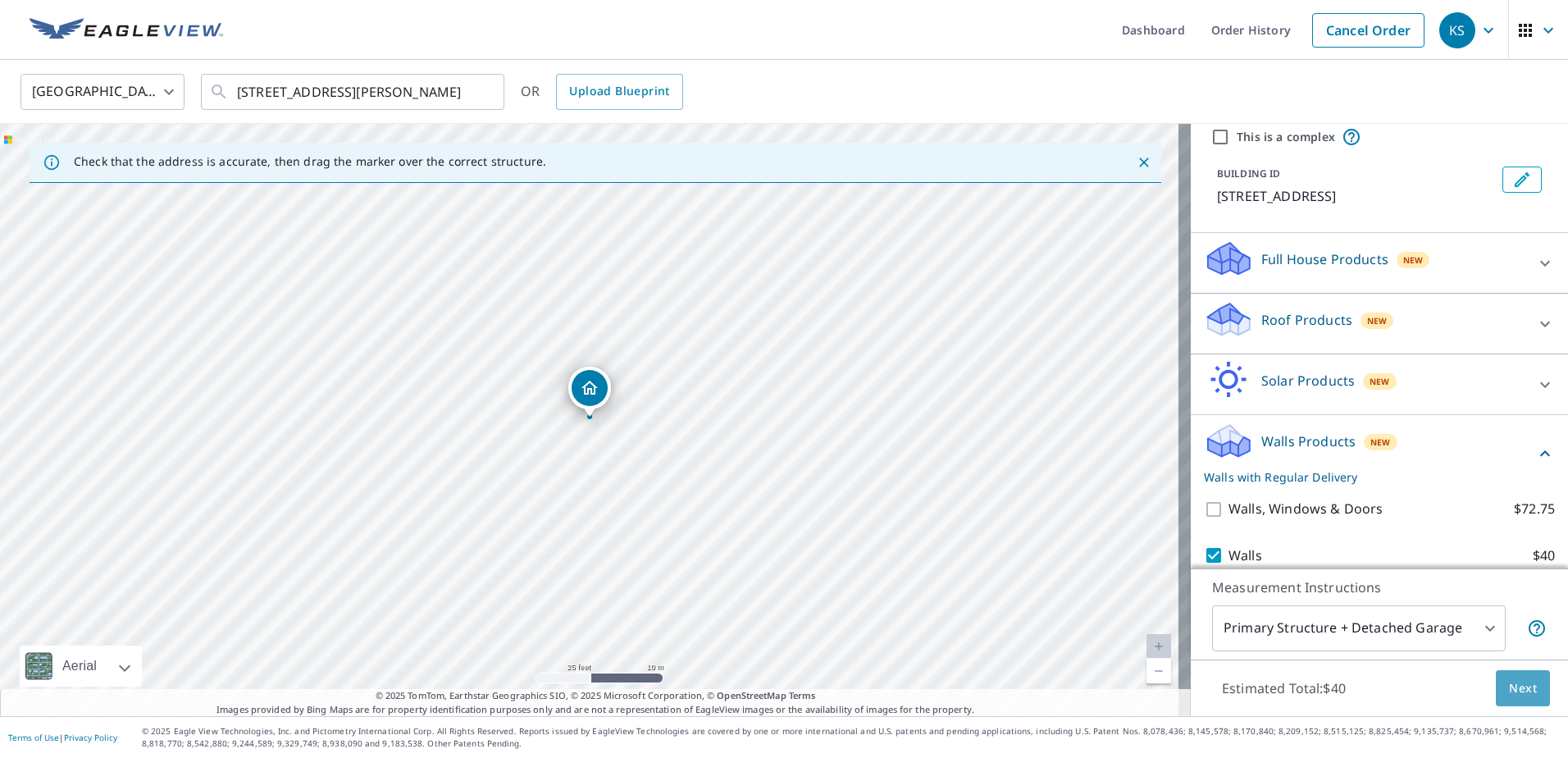
click at [1509, 685] on span "Next" at bounding box center [1523, 688] width 28 height 21
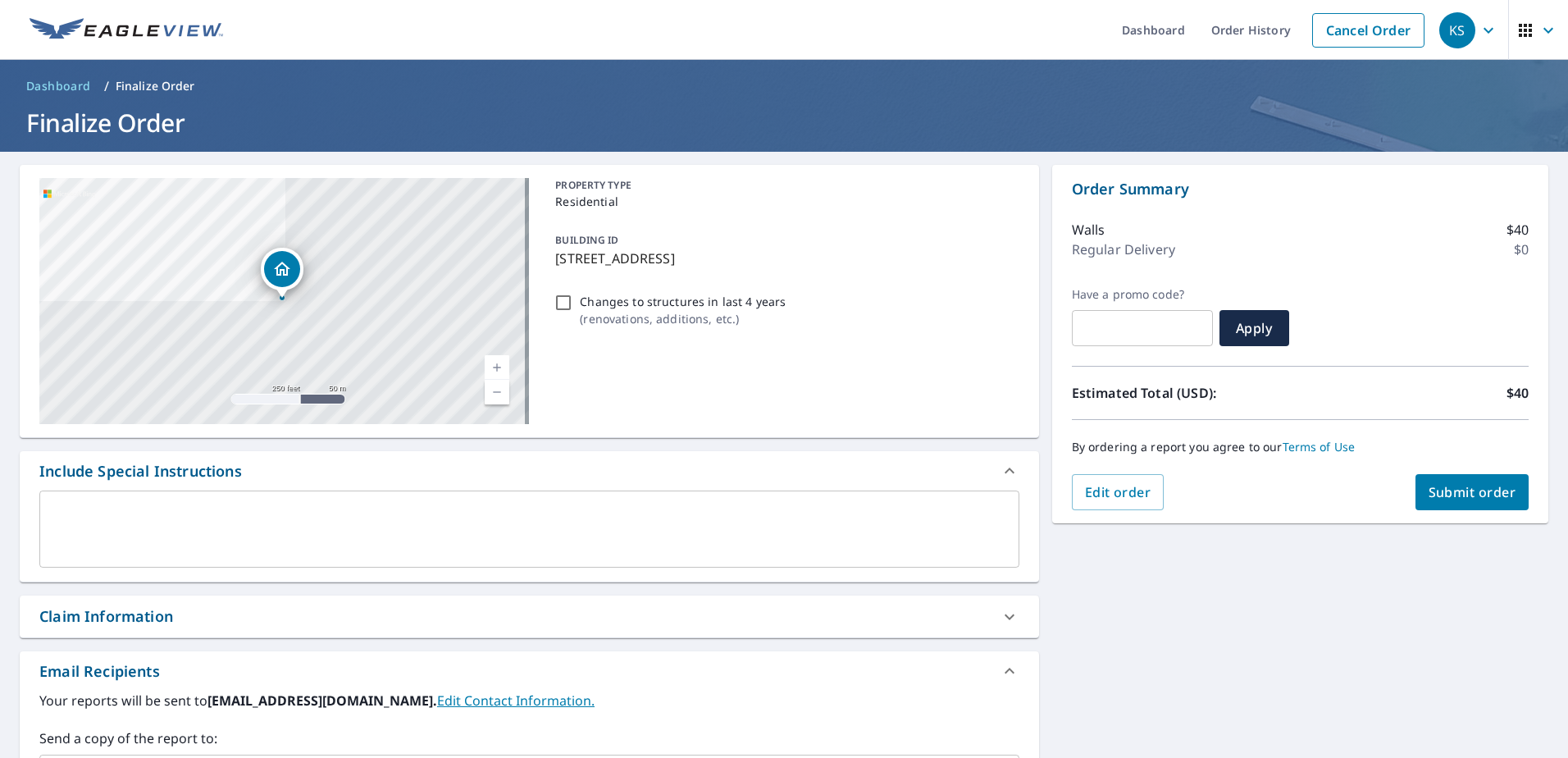
click at [1459, 489] on span "Submit order" at bounding box center [1472, 492] width 88 height 18
